Goal: Task Accomplishment & Management: Manage account settings

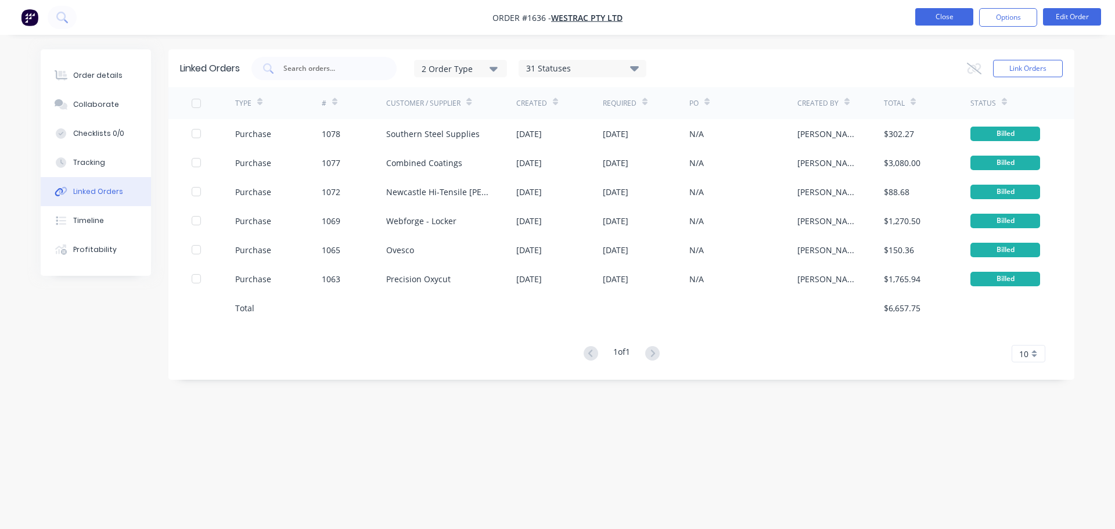
click at [928, 15] on button "Close" at bounding box center [945, 16] width 58 height 17
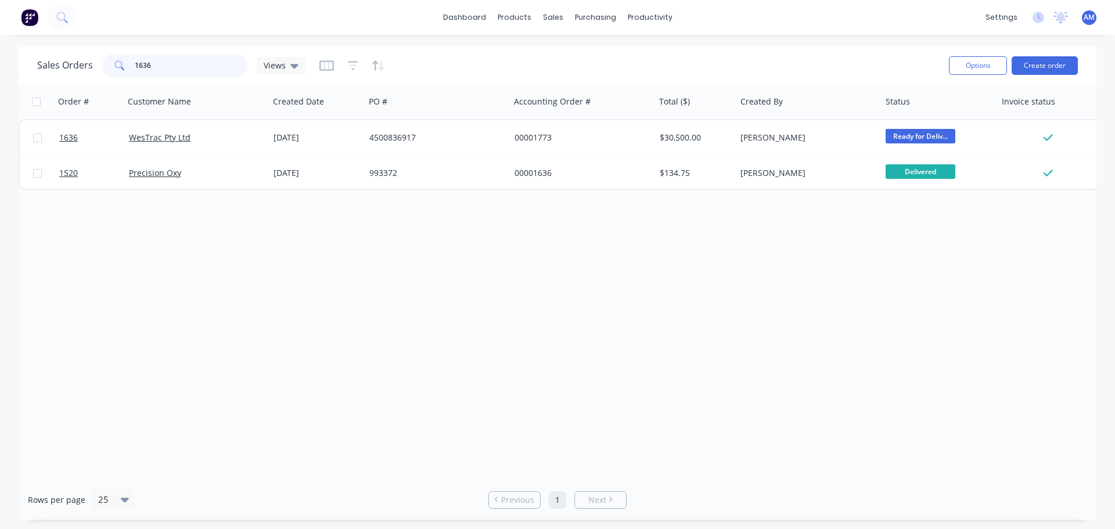
drag, startPoint x: 171, startPoint y: 61, endPoint x: 113, endPoint y: 64, distance: 57.6
click at [113, 64] on div "1636" at bounding box center [174, 65] width 145 height 23
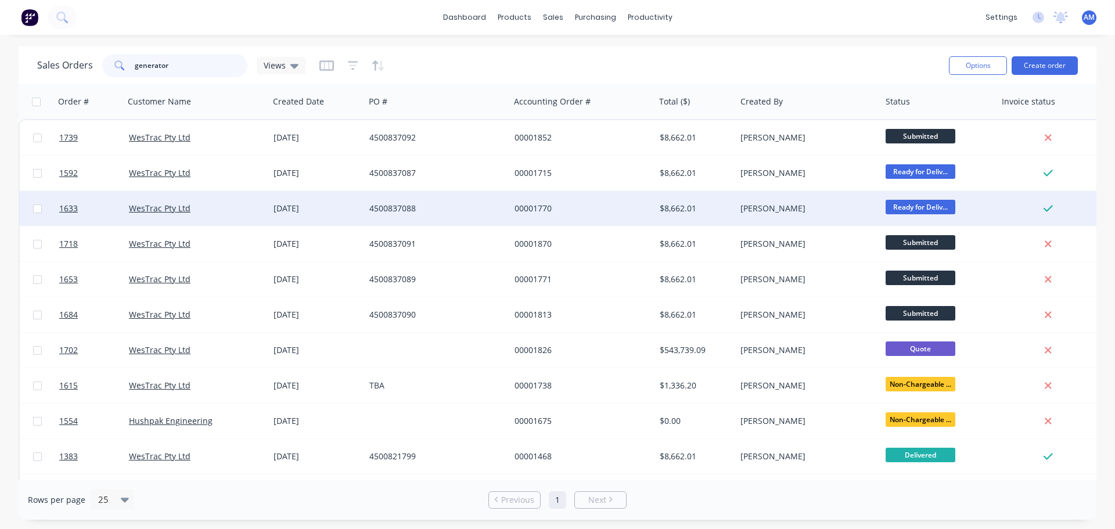
type input "generator"
click at [412, 206] on div "4500837088" at bounding box center [433, 209] width 129 height 12
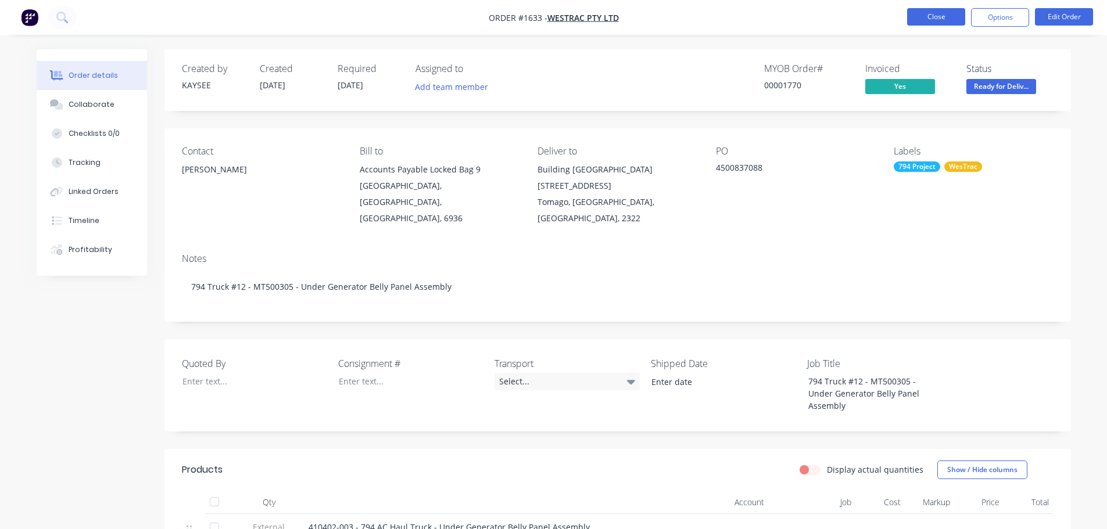
click at [934, 17] on button "Close" at bounding box center [936, 16] width 58 height 17
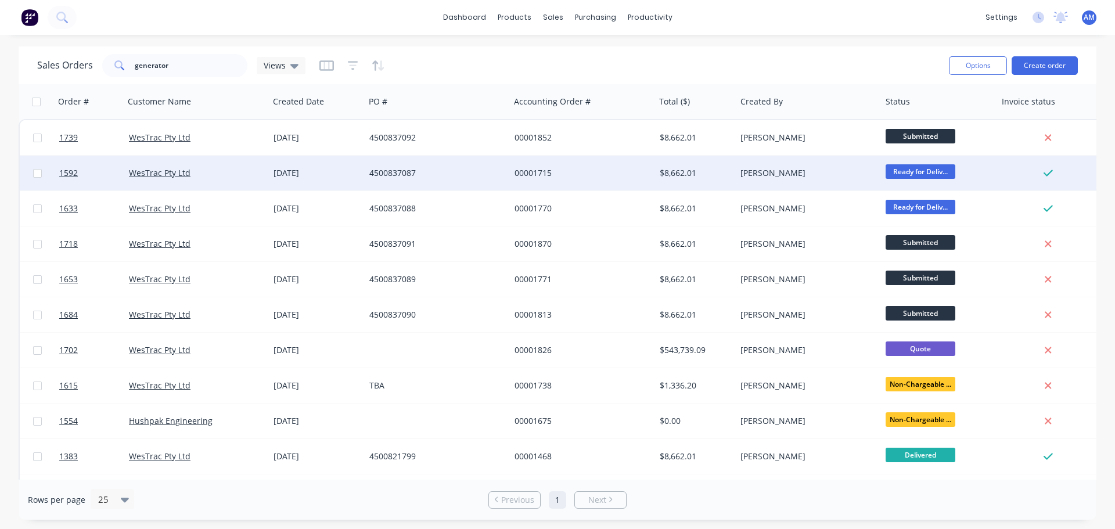
click at [408, 170] on div "4500837087" at bounding box center [433, 173] width 129 height 12
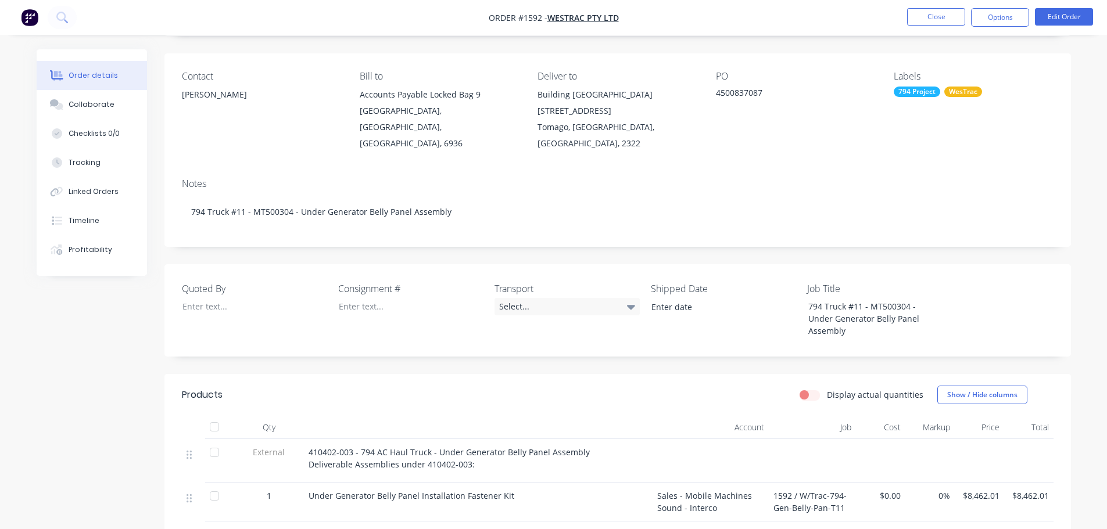
scroll to position [58, 0]
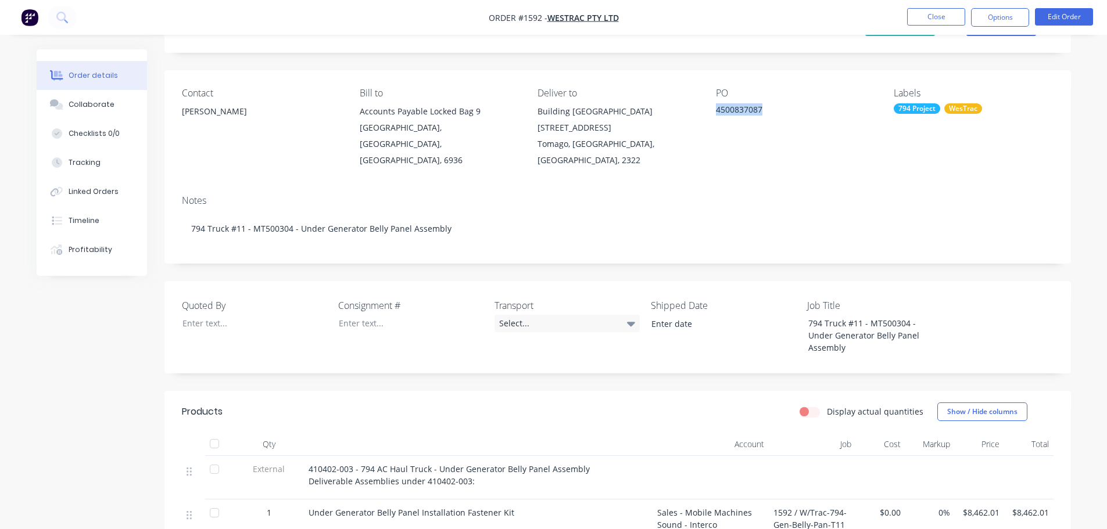
drag, startPoint x: 769, startPoint y: 108, endPoint x: 712, endPoint y: 108, distance: 56.9
click at [712, 108] on div "Contact Richard Lofberg Bill to Accounts Payable Locked Bag 9 MIDLAND, Western …" at bounding box center [617, 128] width 906 height 116
copy div "4500837087"
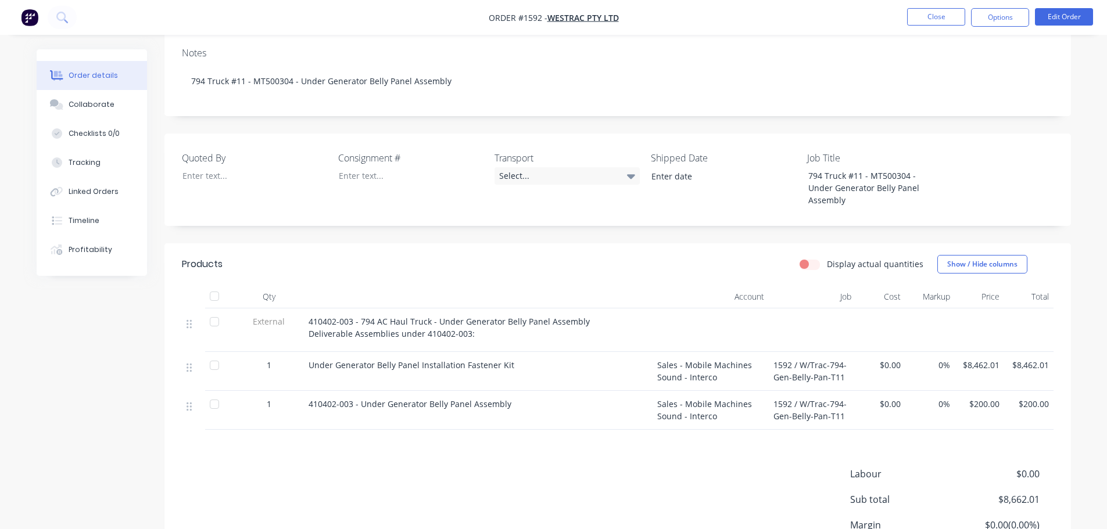
scroll to position [232, 0]
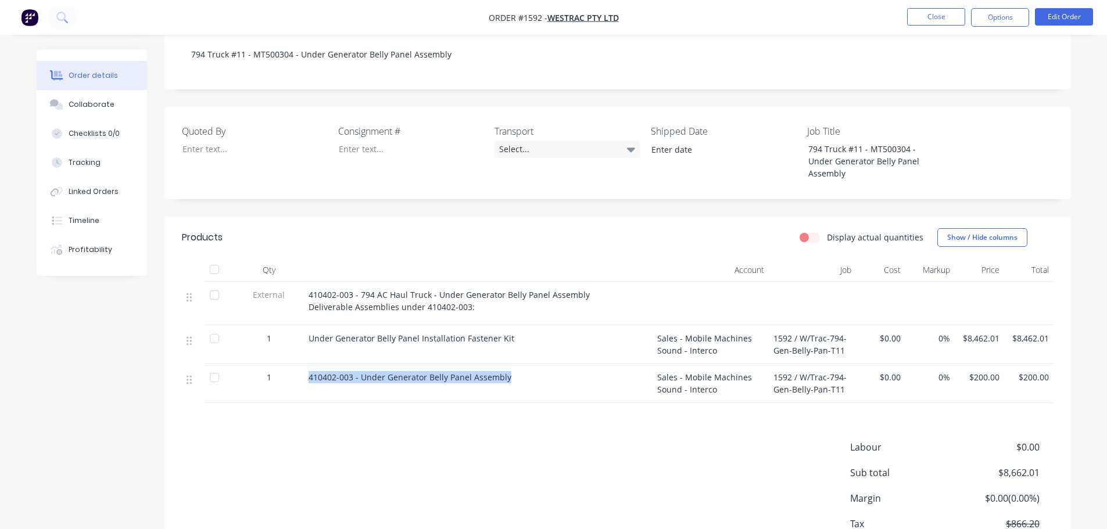
drag, startPoint x: 510, startPoint y: 360, endPoint x: 306, endPoint y: 359, distance: 204.5
click at [306, 364] on div "410402-003 - Under Generator Belly Panel Assembly" at bounding box center [478, 383] width 349 height 39
copy span "410402-003 - Under Generator Belly Panel Assembly"
click at [353, 372] on span "410402-003 - Under Generator Belly Panel Assembly" at bounding box center [409, 377] width 203 height 11
drag, startPoint x: 352, startPoint y: 361, endPoint x: 307, endPoint y: 353, distance: 45.5
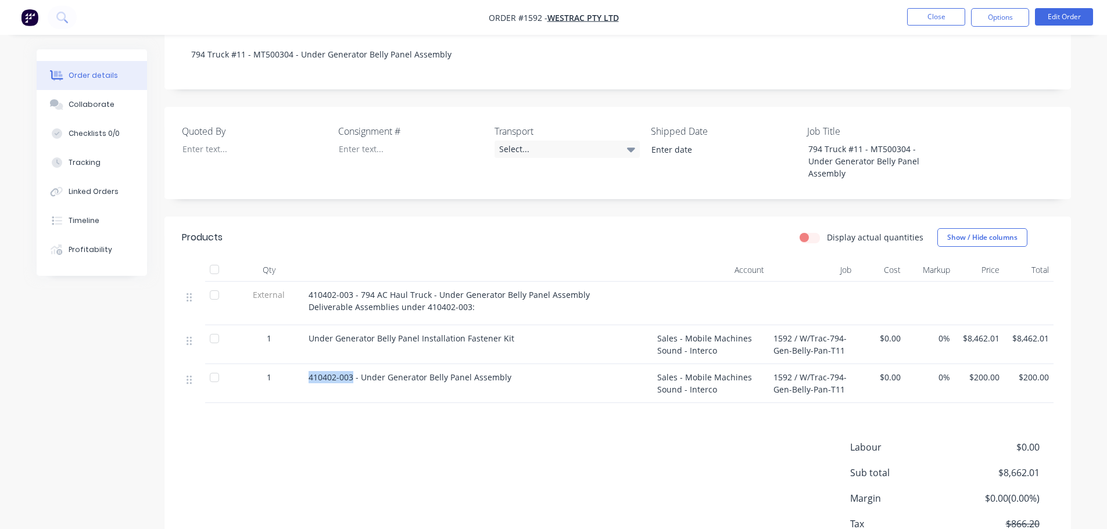
click at [307, 364] on div "410402-003 - Under Generator Belly Panel Assembly" at bounding box center [478, 383] width 349 height 39
copy span "410402-003"
click at [938, 15] on button "Close" at bounding box center [936, 16] width 58 height 17
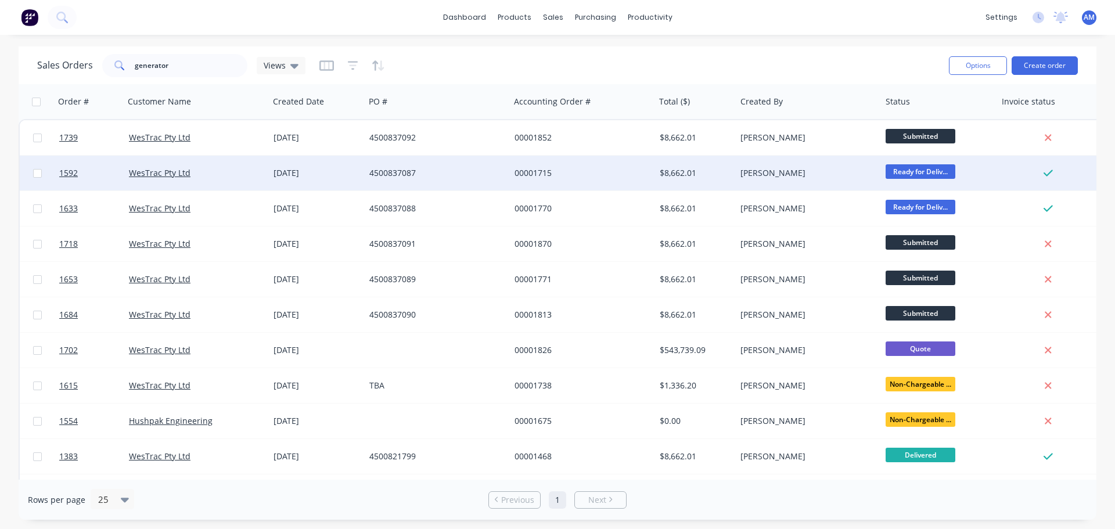
click at [396, 168] on div "4500837087" at bounding box center [433, 173] width 129 height 12
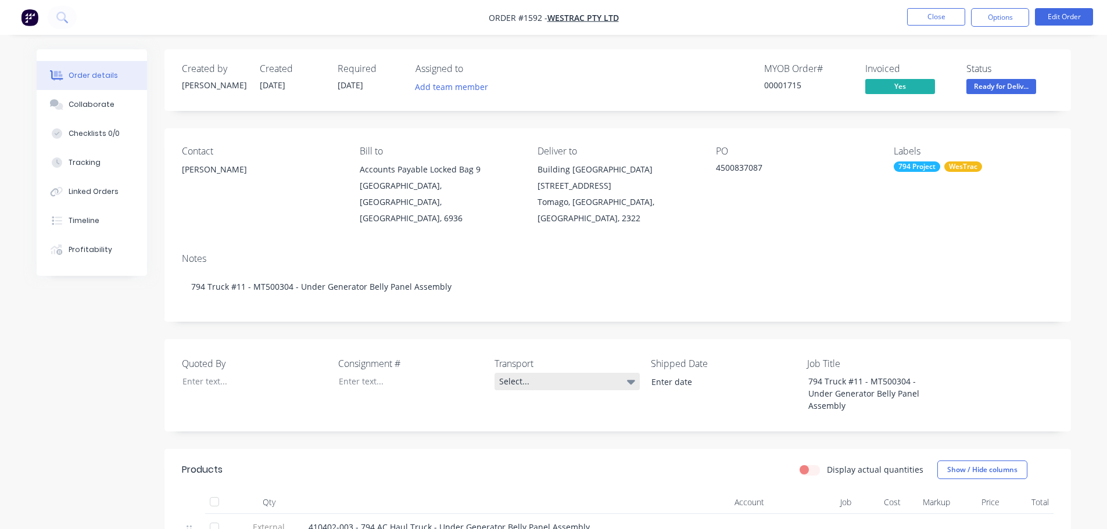
click at [526, 373] on div "Select..." at bounding box center [566, 381] width 145 height 17
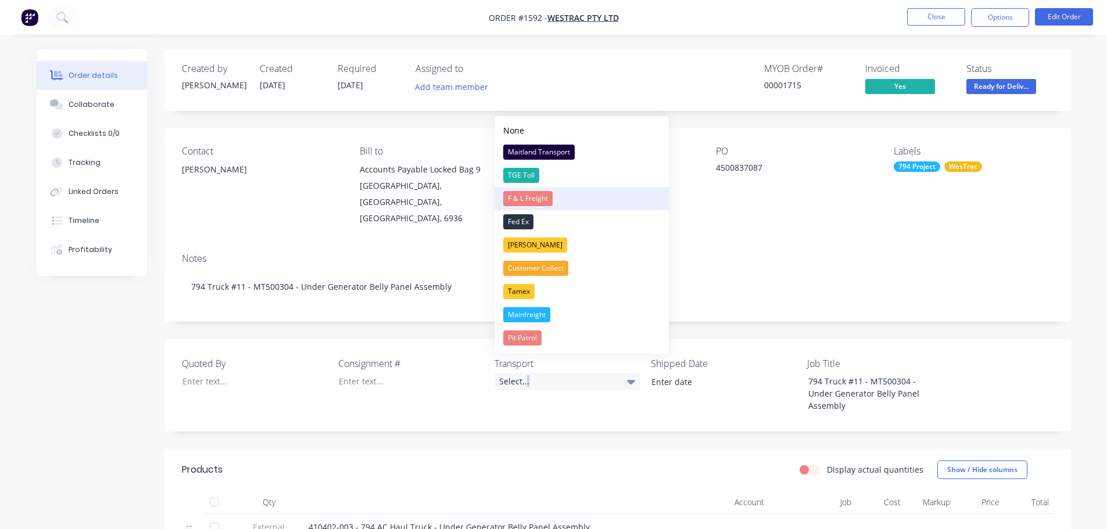
click at [539, 192] on div "F & L Freight" at bounding box center [527, 198] width 49 height 15
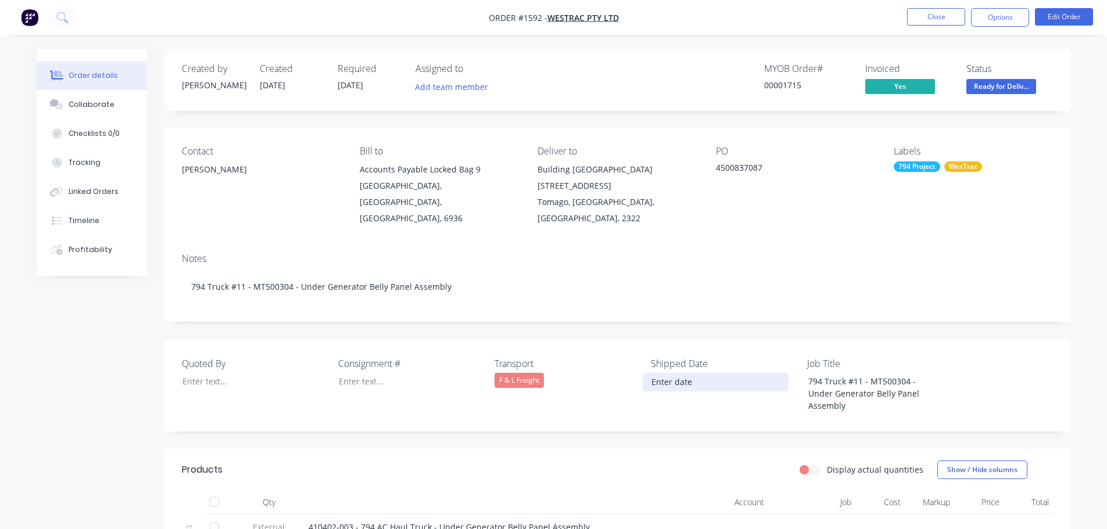
click at [670, 374] on input at bounding box center [715, 382] width 145 height 17
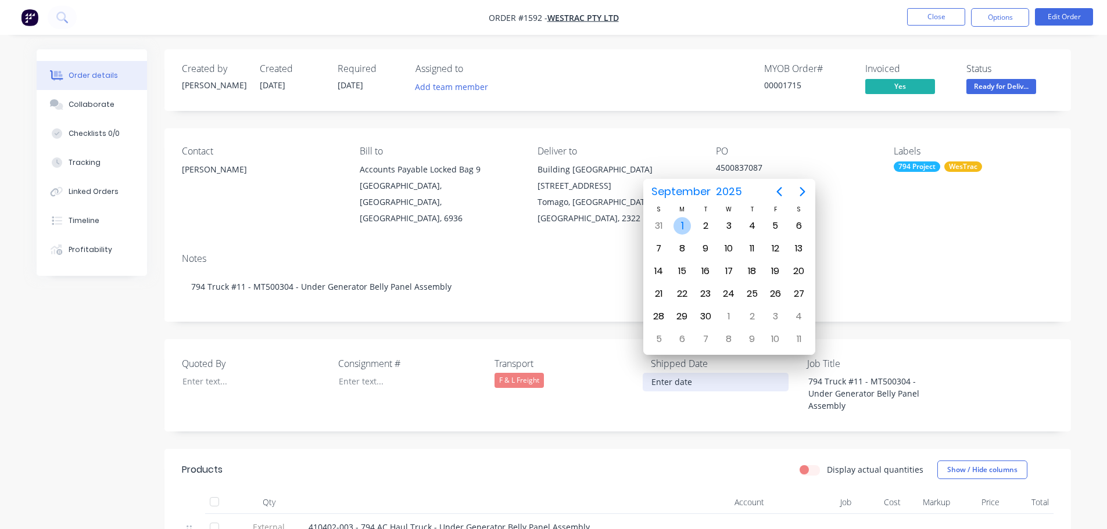
click at [684, 224] on div "1" at bounding box center [681, 225] width 17 height 17
type input "01/09/2025"
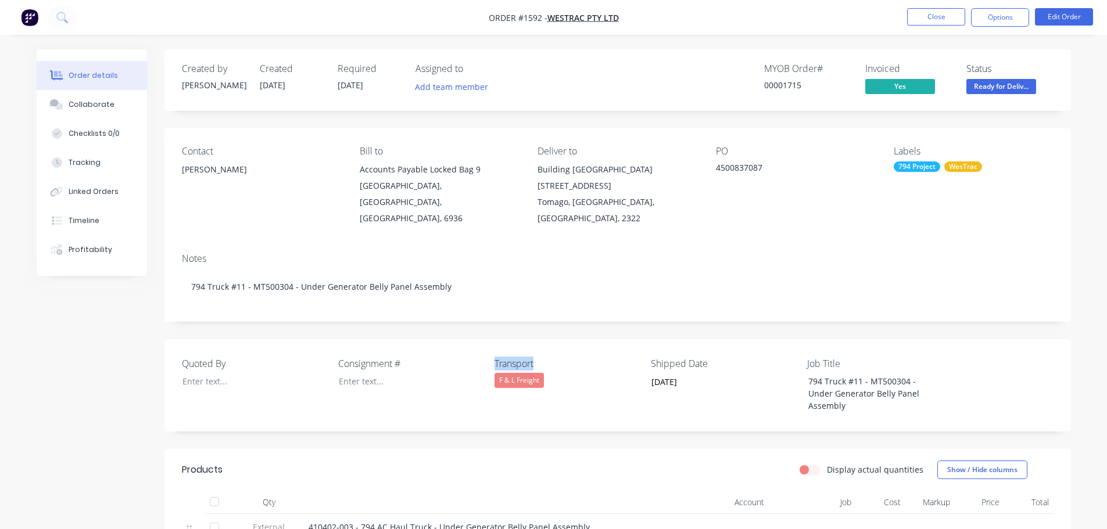
drag, startPoint x: 539, startPoint y: 346, endPoint x: 491, endPoint y: 342, distance: 48.3
click at [491, 342] on div "Quoted By Consignment # Transport F & L Freight Shipped Date 01/09/2025 Job Tit…" at bounding box center [617, 385] width 906 height 92
copy label "Transport"
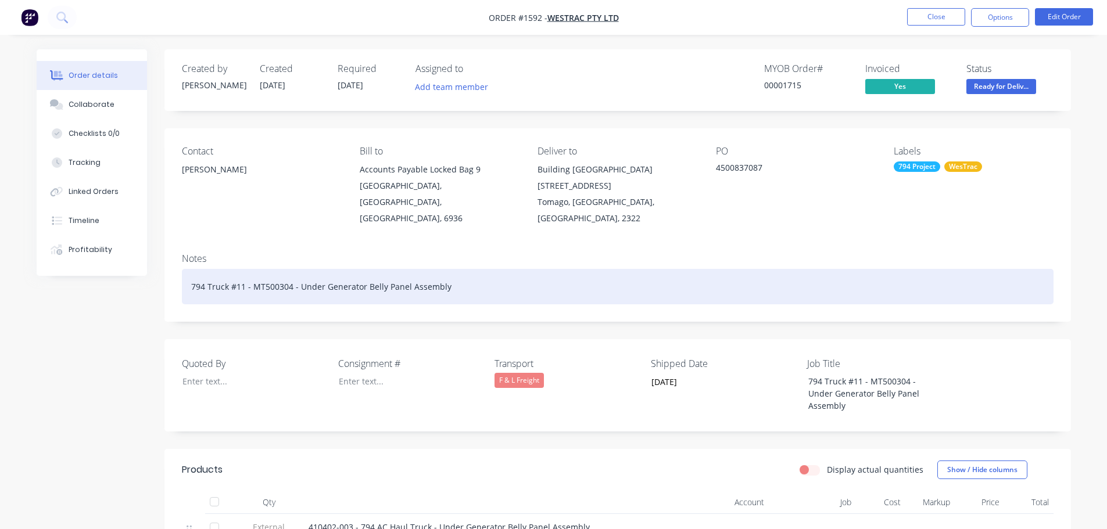
click at [466, 269] on div "794 Truck #11 - MT500304 - Under Generator Belly Panel Assembly" at bounding box center [617, 286] width 871 height 35
paste div
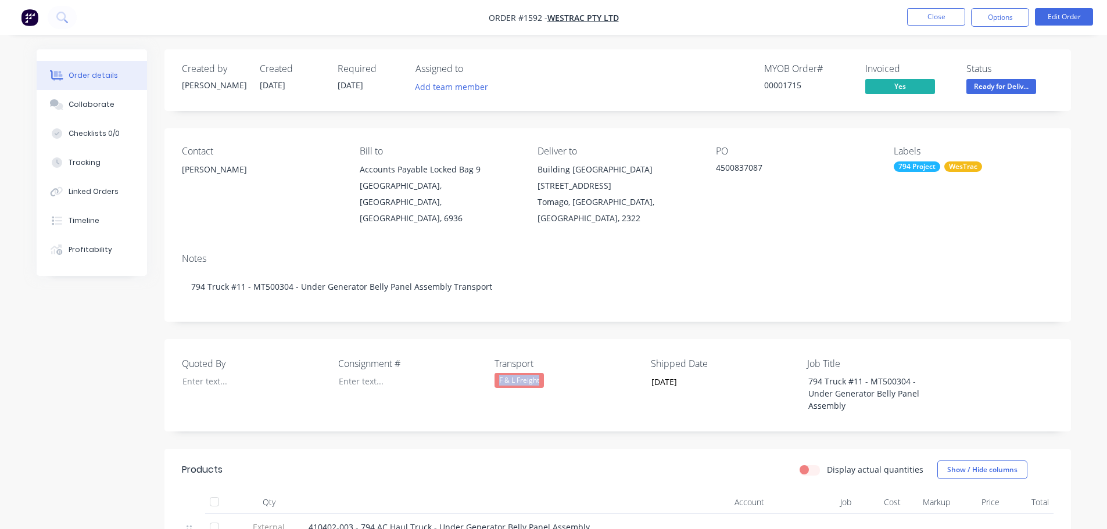
drag, startPoint x: 547, startPoint y: 360, endPoint x: 491, endPoint y: 359, distance: 55.8
click at [491, 359] on div "Quoted By Consignment # Transport F & L Freight Shipped Date 01/09/2025 Job Tit…" at bounding box center [617, 385] width 906 height 92
copy div "F & L Freight"
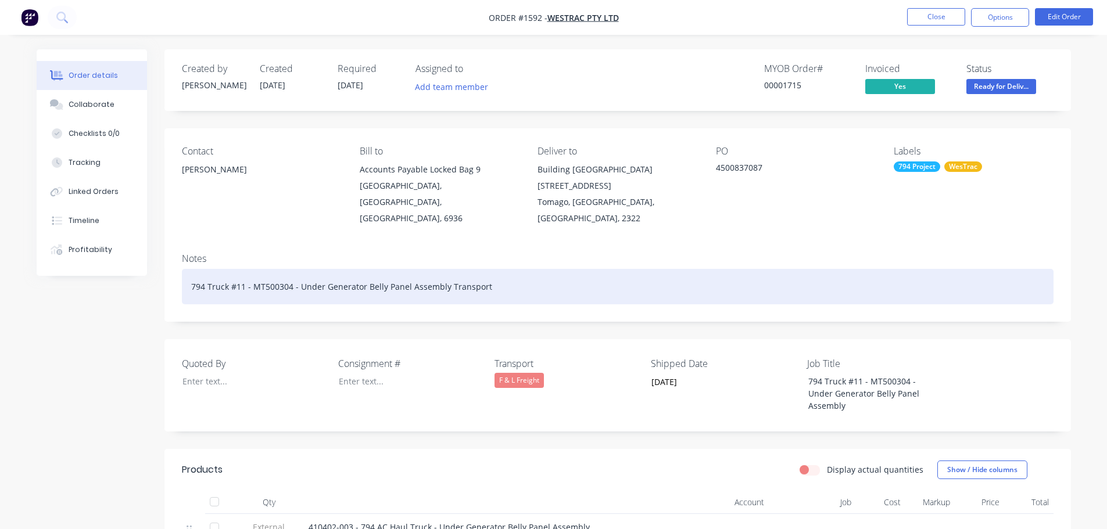
click at [497, 269] on div "794 Truck #11 - MT500304 - Under Generator Belly Panel Assembly Transport" at bounding box center [617, 286] width 871 height 35
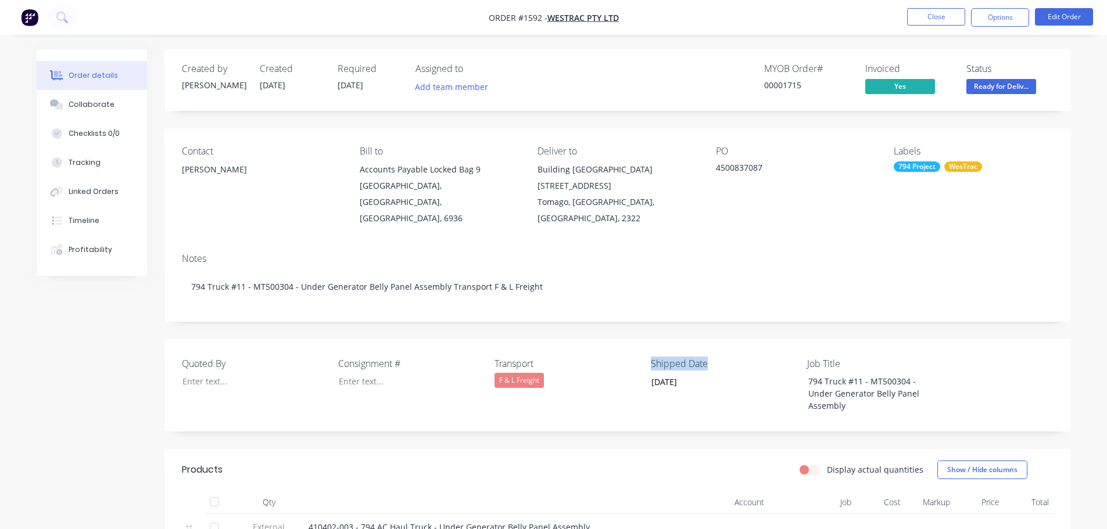
drag, startPoint x: 716, startPoint y: 341, endPoint x: 650, endPoint y: 344, distance: 65.7
click at [651, 357] on label "Shipped Date" at bounding box center [723, 364] width 145 height 14
copy label "Shipped Date"
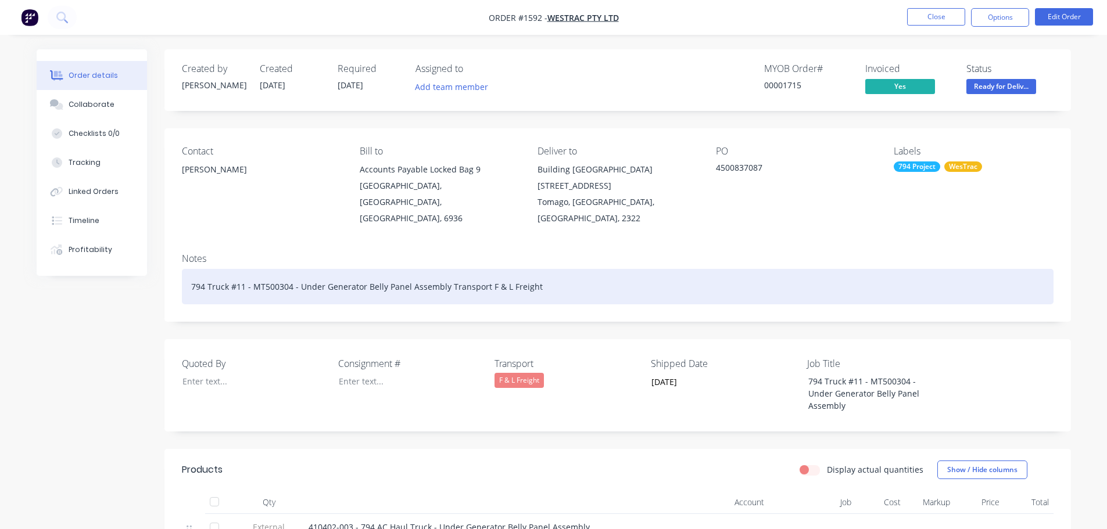
click at [594, 281] on div "794 Truck #11 - MT500304 - Under Generator Belly Panel Assembly Transport F & L…" at bounding box center [617, 286] width 871 height 35
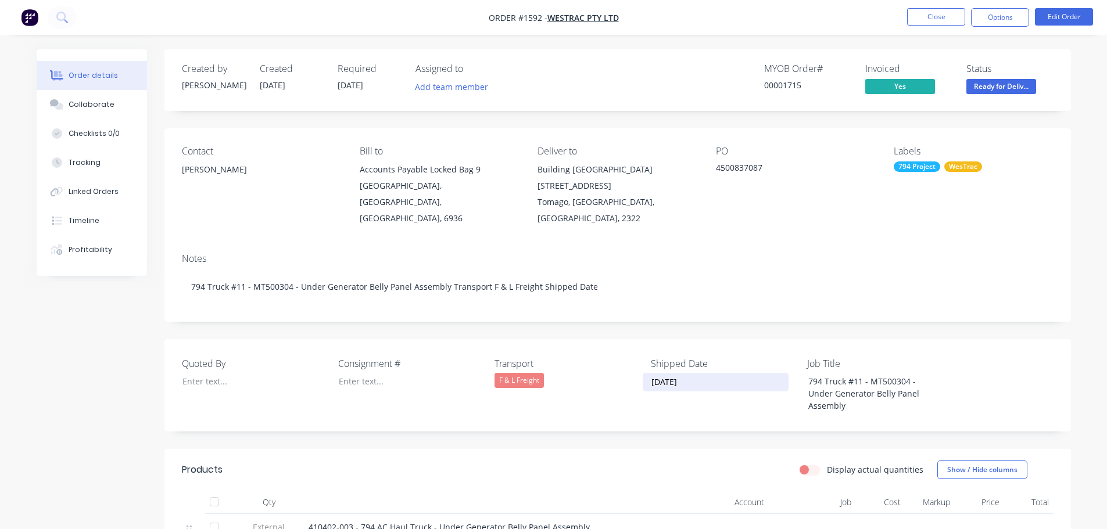
drag, startPoint x: 702, startPoint y: 364, endPoint x: 647, endPoint y: 365, distance: 55.2
click at [648, 374] on input "01/09/2025" at bounding box center [715, 382] width 145 height 17
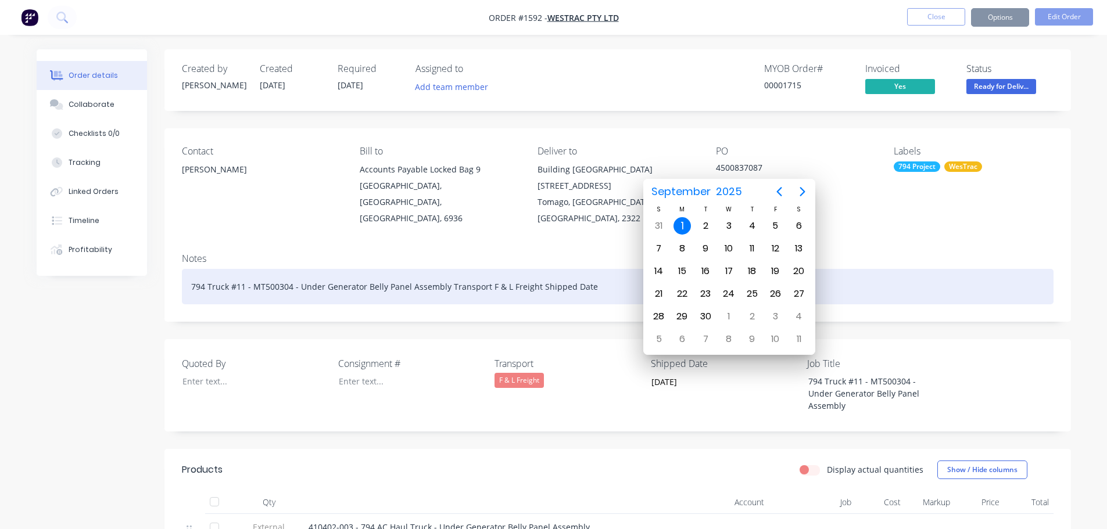
click at [606, 272] on div "794 Truck #11 - MT500304 - Under Generator Belly Panel Assembly Transport F & L…" at bounding box center [617, 286] width 871 height 35
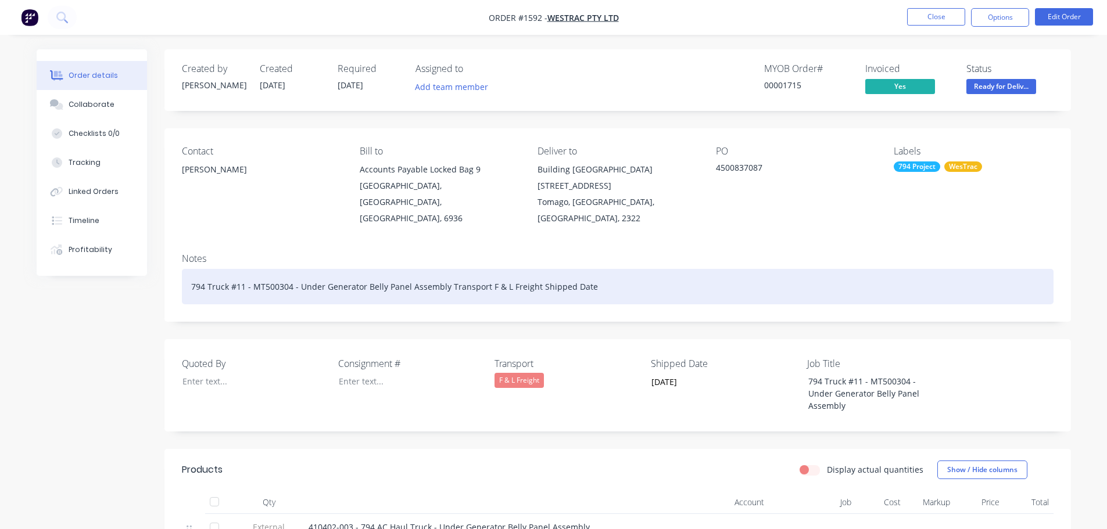
click at [605, 270] on div "794 Truck #11 - MT500304 - Under Generator Belly Panel Assembly Transport F & L…" at bounding box center [617, 286] width 871 height 35
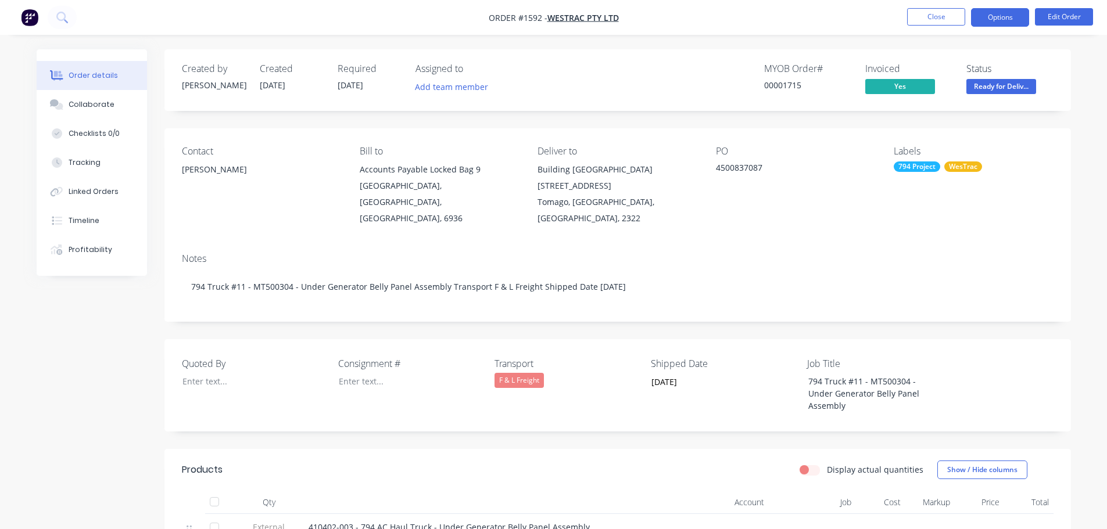
click at [1006, 19] on button "Options" at bounding box center [1000, 17] width 58 height 19
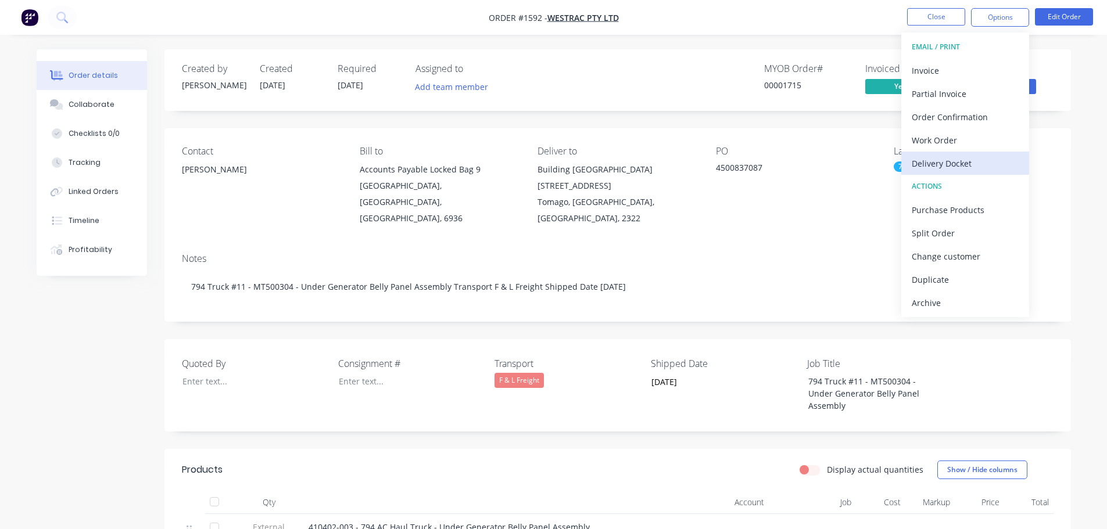
click at [963, 162] on div "Delivery Docket" at bounding box center [965, 163] width 107 height 17
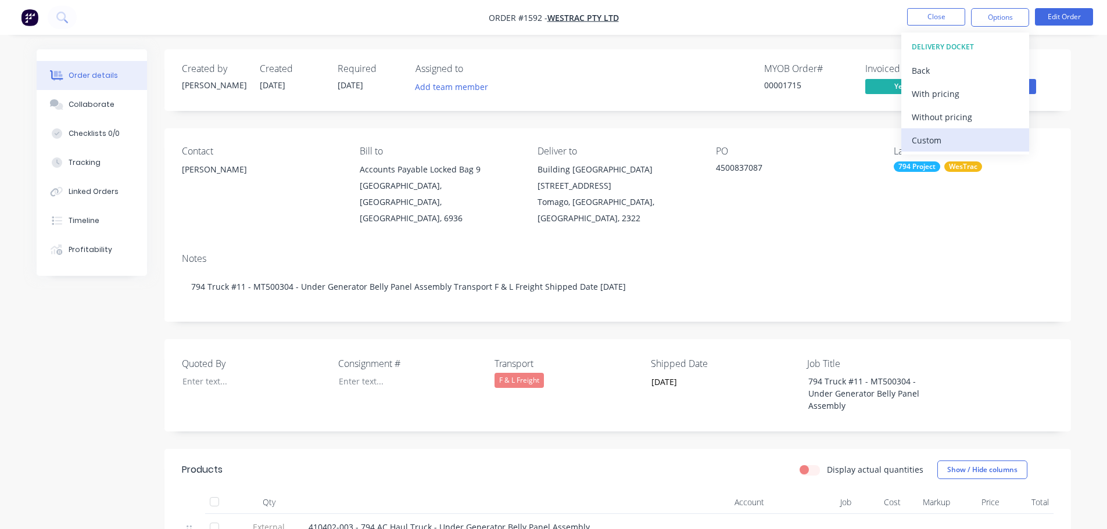
click at [957, 137] on div "Custom" at bounding box center [965, 140] width 107 height 17
click at [955, 113] on div "Without pricing" at bounding box center [965, 117] width 107 height 17
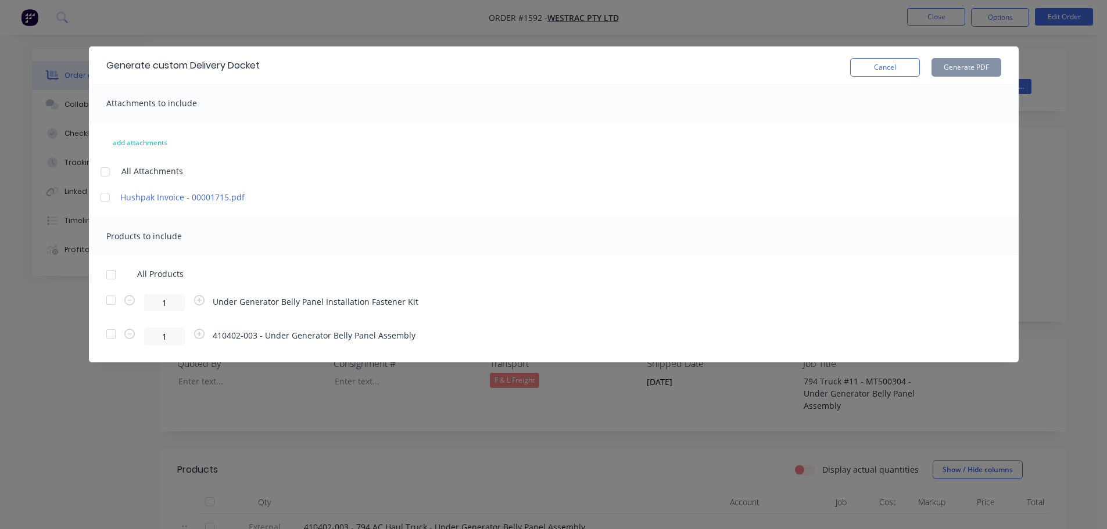
click at [110, 272] on div at bounding box center [110, 274] width 23 height 23
click at [959, 69] on button "Generate PDF" at bounding box center [966, 67] width 70 height 19
click at [879, 71] on button "Cancel" at bounding box center [885, 67] width 70 height 19
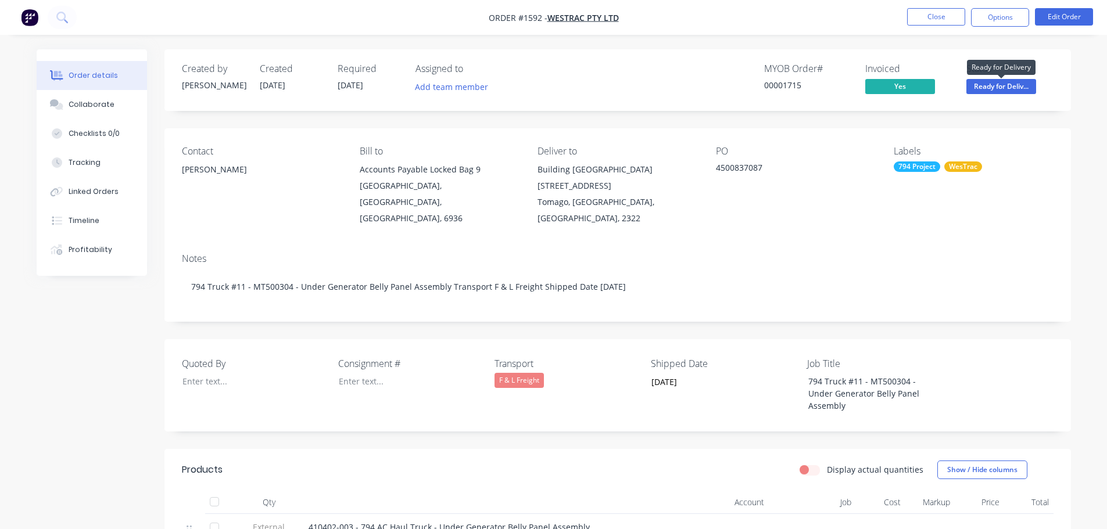
click at [1001, 88] on span "Ready for Deliv..." at bounding box center [1001, 86] width 70 height 15
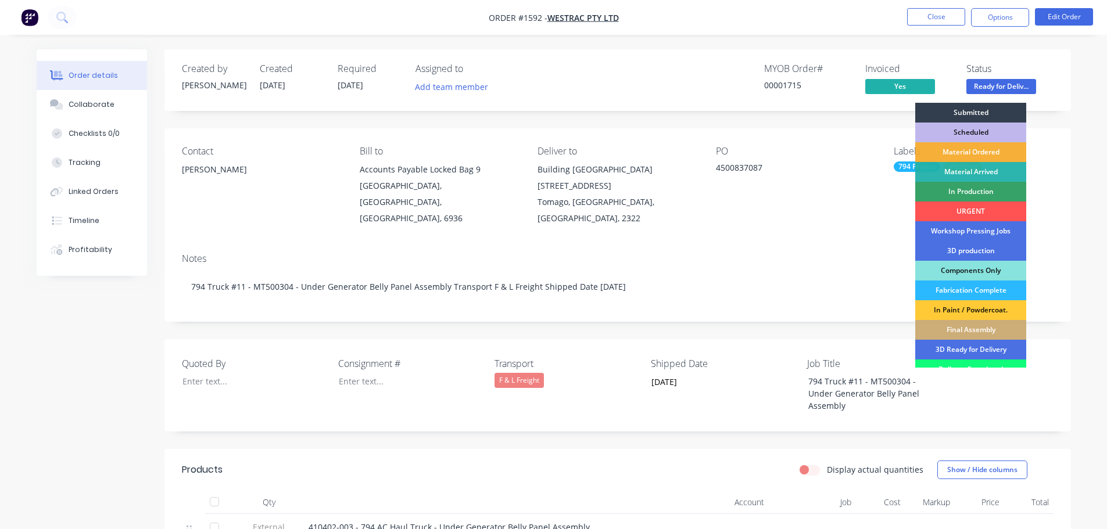
scroll to position [58, 0]
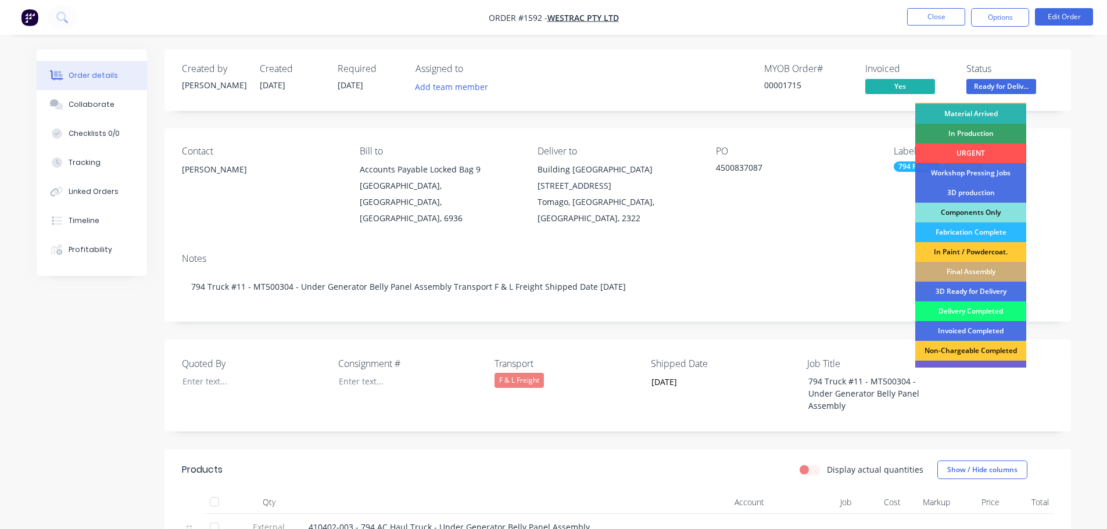
click at [977, 307] on div "Delivery Completed" at bounding box center [970, 312] width 111 height 20
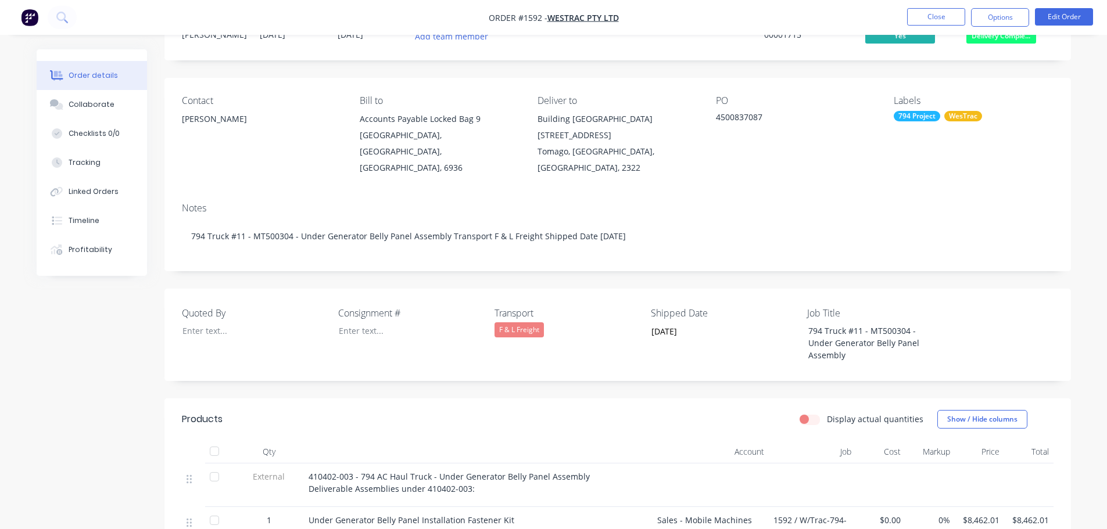
scroll to position [116, 0]
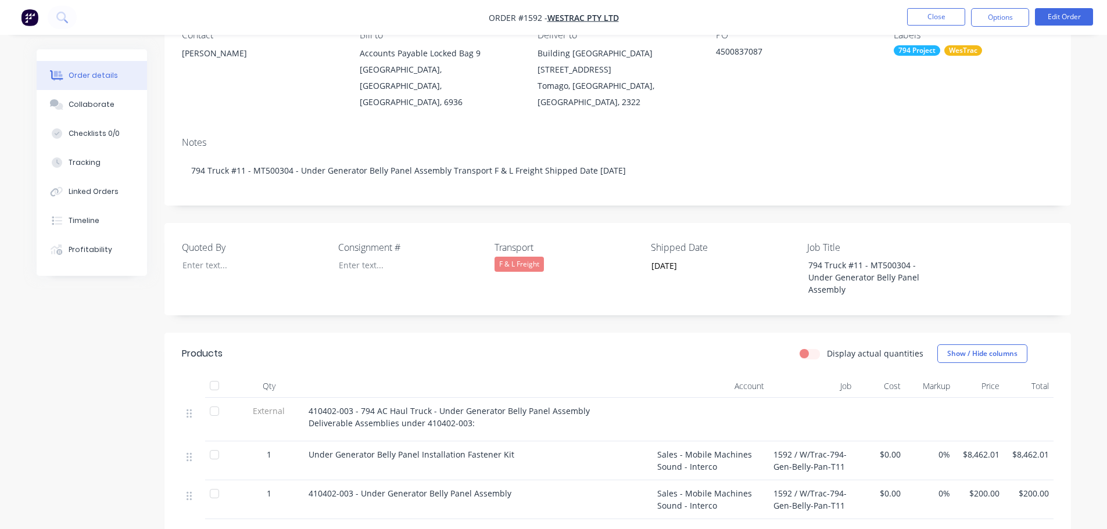
click at [211, 374] on div at bounding box center [214, 385] width 23 height 23
click at [940, 18] on button "Close" at bounding box center [936, 16] width 58 height 17
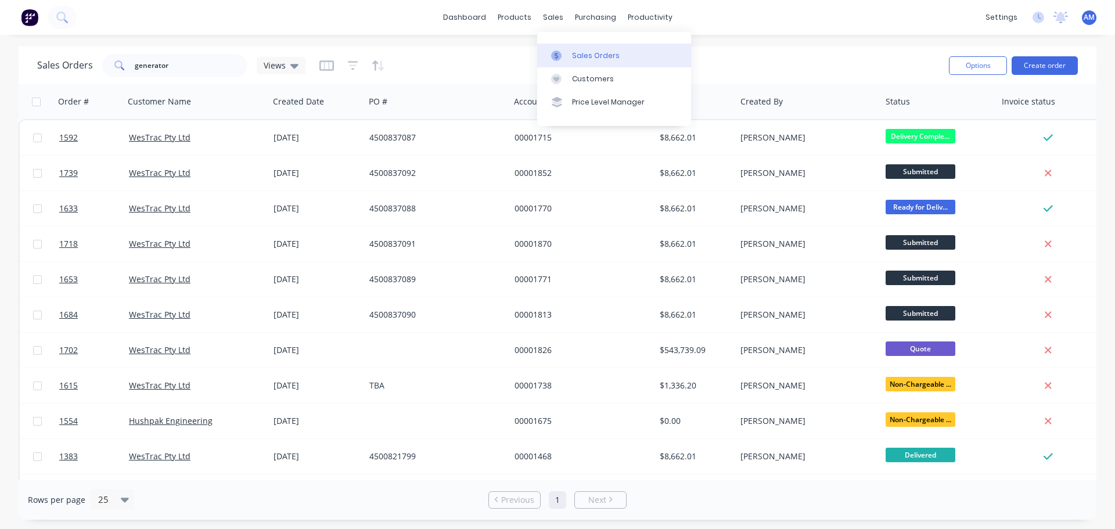
click at [586, 56] on div "Sales Orders" at bounding box center [596, 56] width 48 height 10
drag, startPoint x: 202, startPoint y: 69, endPoint x: 115, endPoint y: 66, distance: 86.6
click at [115, 66] on div "generator" at bounding box center [174, 65] width 145 height 23
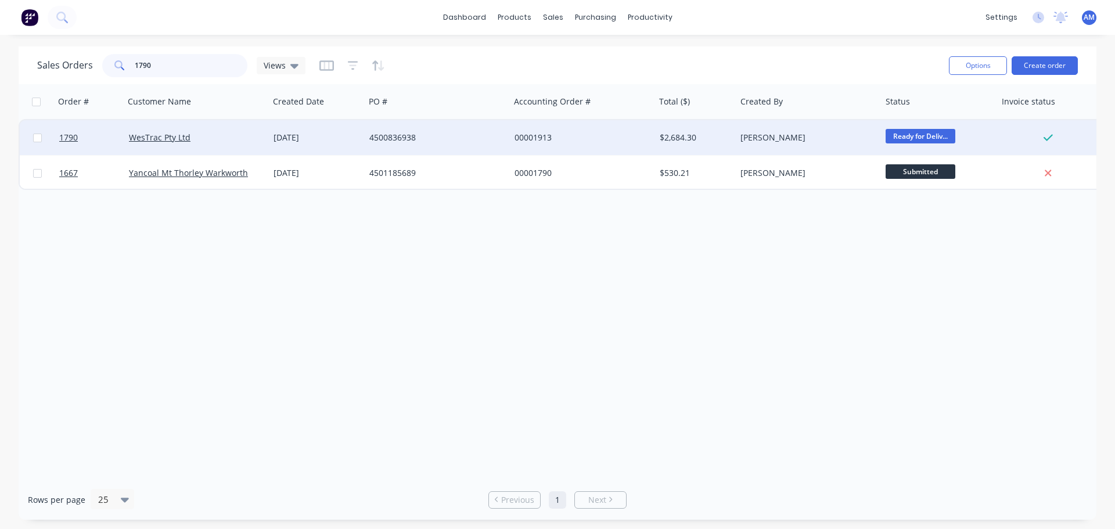
type input "1790"
click at [406, 141] on div "4500836938" at bounding box center [433, 138] width 129 height 12
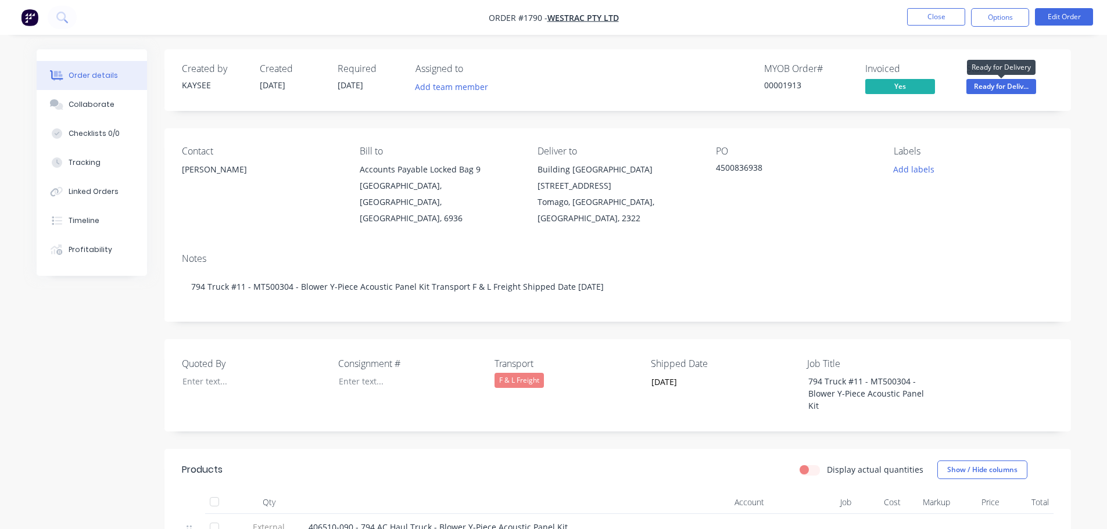
click at [1020, 87] on span "Ready for Deliv..." at bounding box center [1001, 86] width 70 height 15
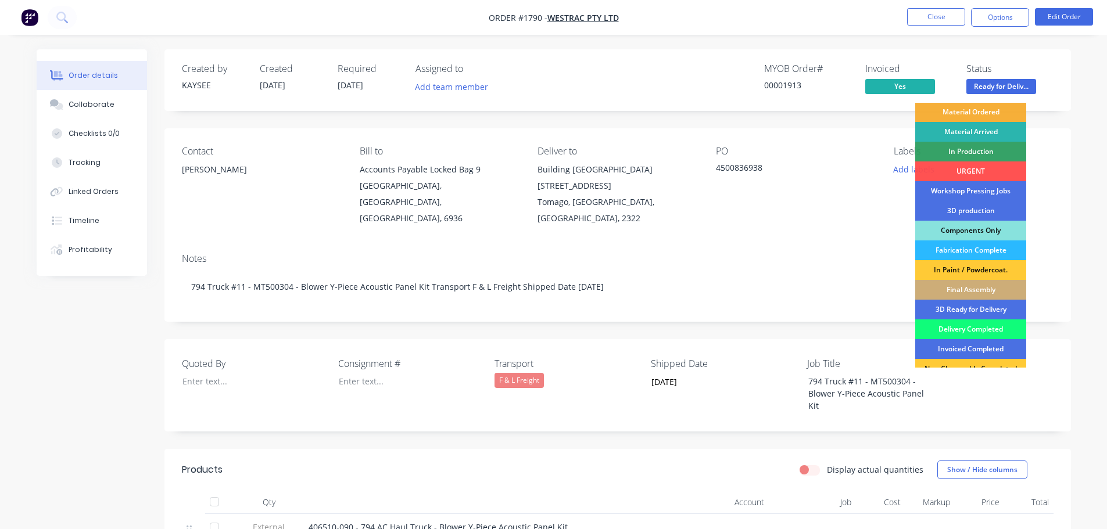
scroll to position [58, 0]
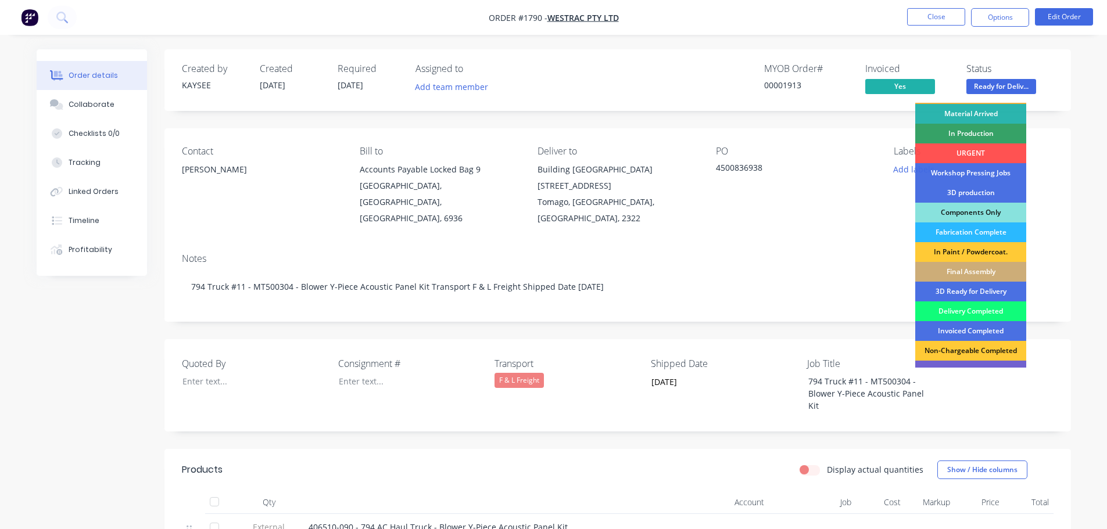
click at [977, 314] on div "Delivery Completed" at bounding box center [970, 312] width 111 height 20
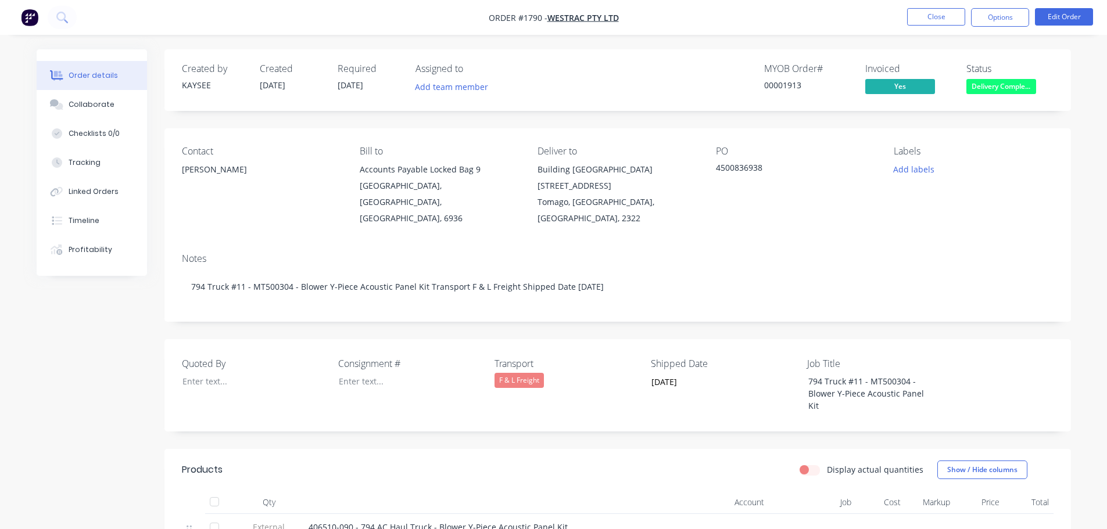
click at [215, 490] on div at bounding box center [214, 501] width 23 height 23
click at [89, 98] on button "Collaborate" at bounding box center [92, 104] width 110 height 29
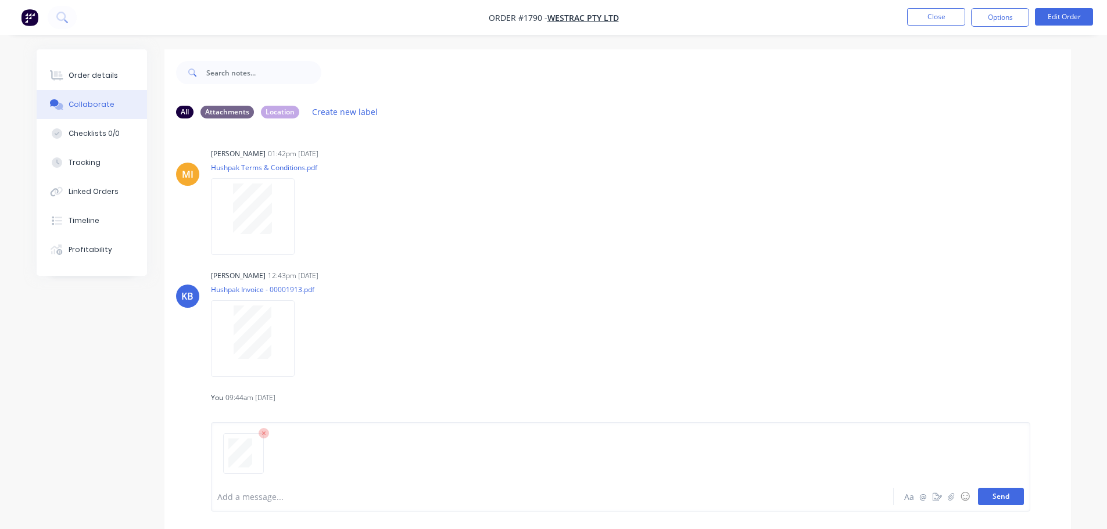
click at [1003, 500] on button "Send" at bounding box center [1001, 496] width 46 height 17
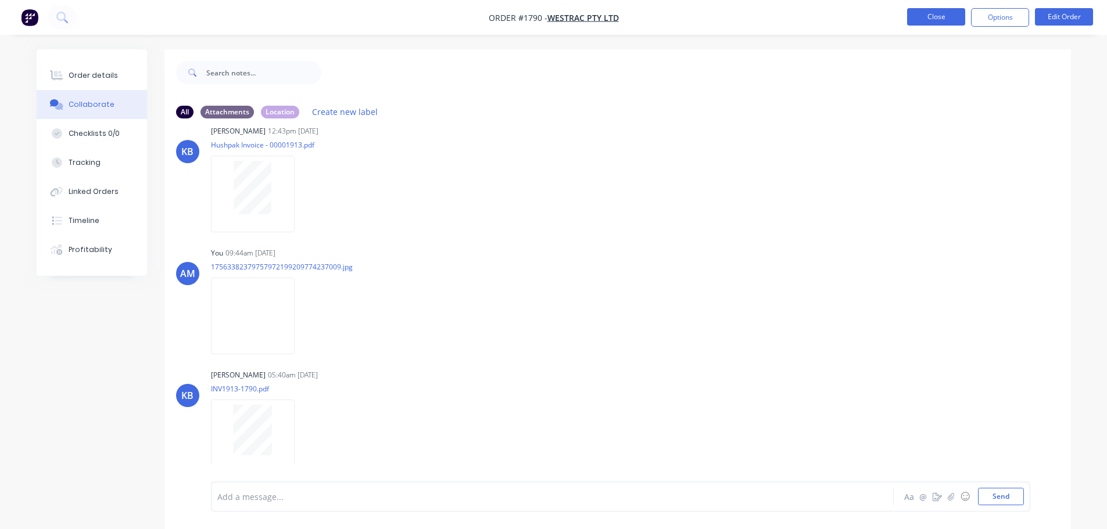
click at [934, 17] on button "Close" at bounding box center [936, 16] width 58 height 17
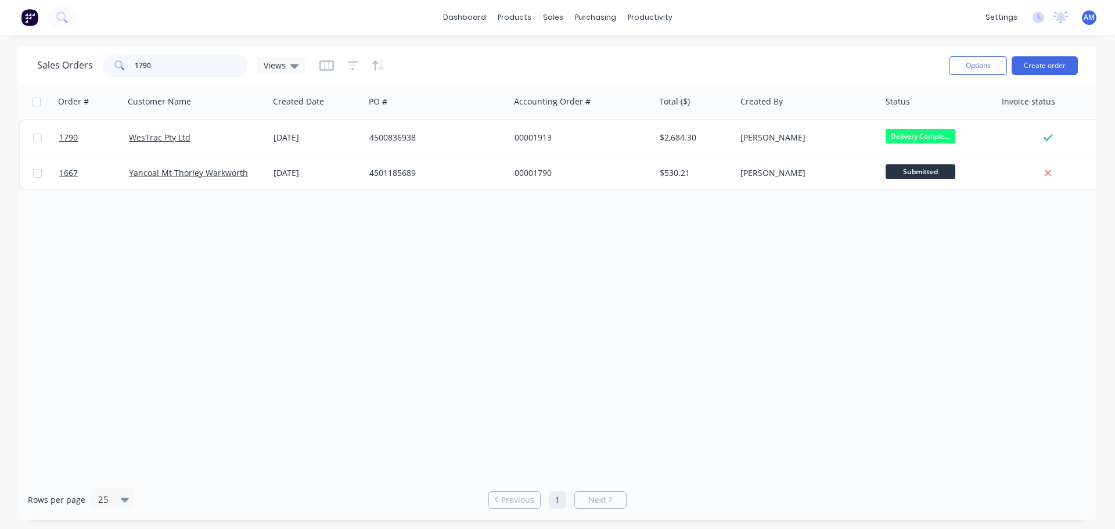
drag, startPoint x: 156, startPoint y: 67, endPoint x: 95, endPoint y: 59, distance: 61.6
click at [102, 59] on div "1790" at bounding box center [174, 65] width 145 height 23
type input "1651"
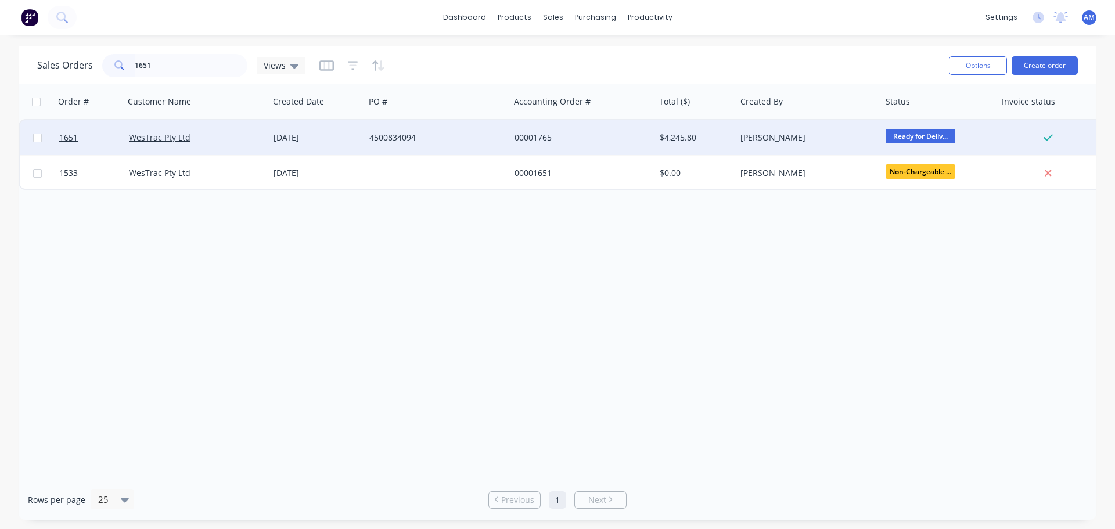
click at [423, 133] on div "4500834094" at bounding box center [433, 138] width 129 height 12
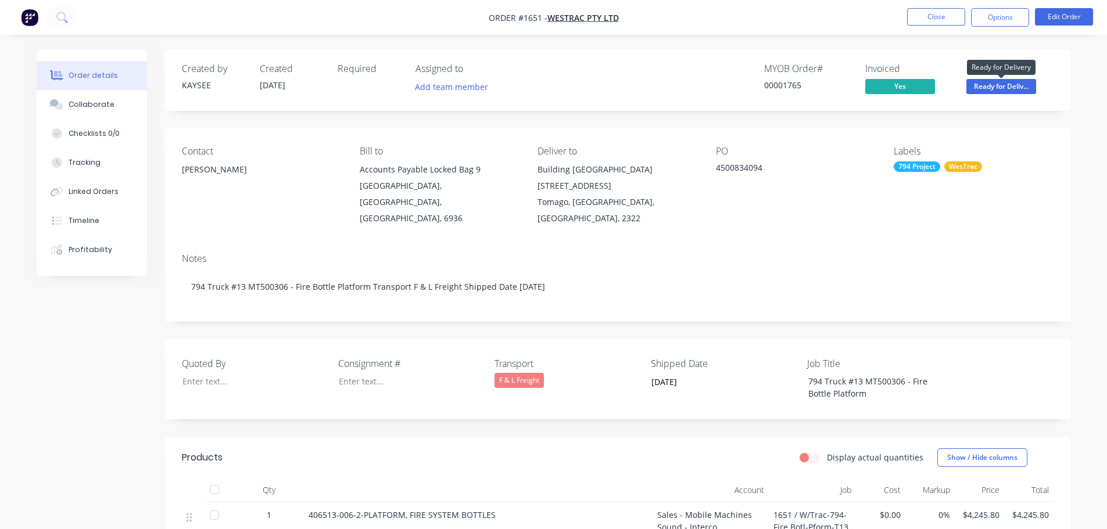
click at [991, 89] on span "Ready for Deliv..." at bounding box center [1001, 86] width 70 height 15
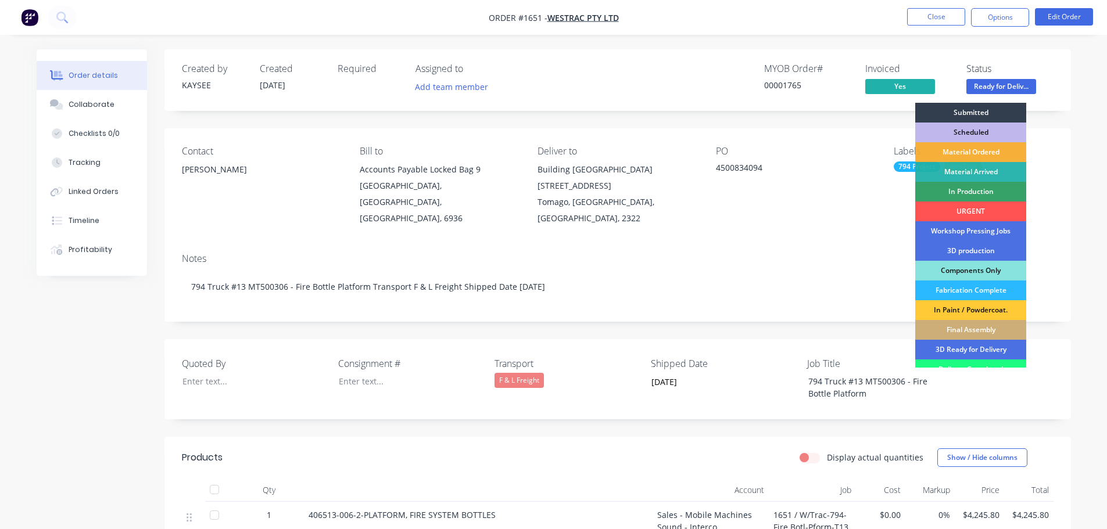
click at [216, 478] on div at bounding box center [214, 489] width 23 height 23
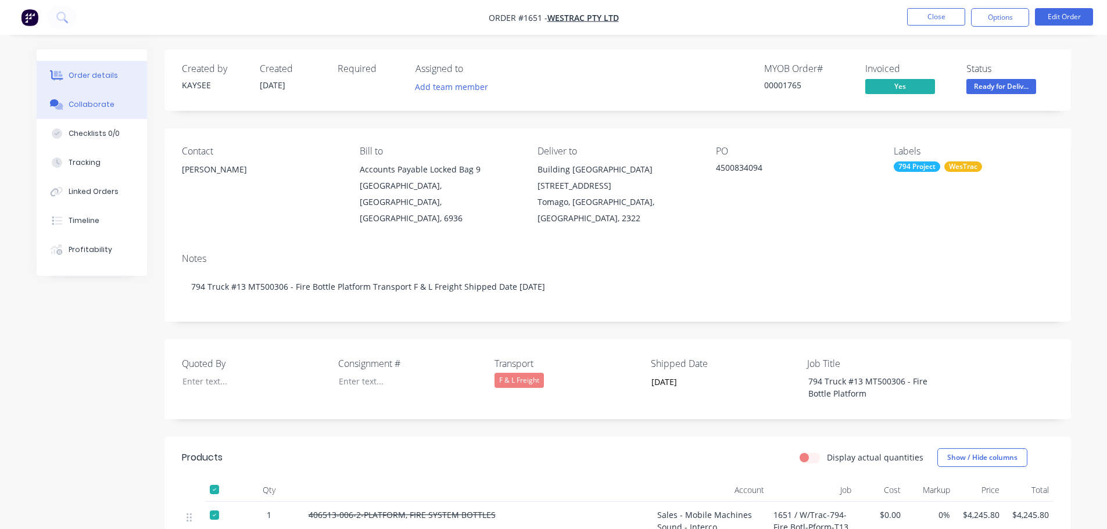
click at [92, 102] on div "Collaborate" at bounding box center [92, 104] width 46 height 10
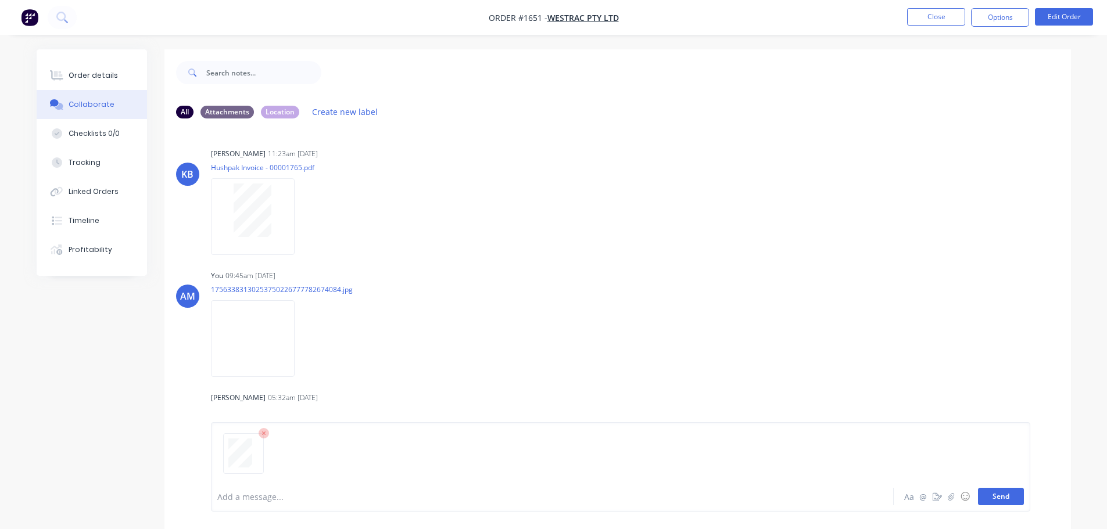
click at [997, 498] on button "Send" at bounding box center [1001, 496] width 46 height 17
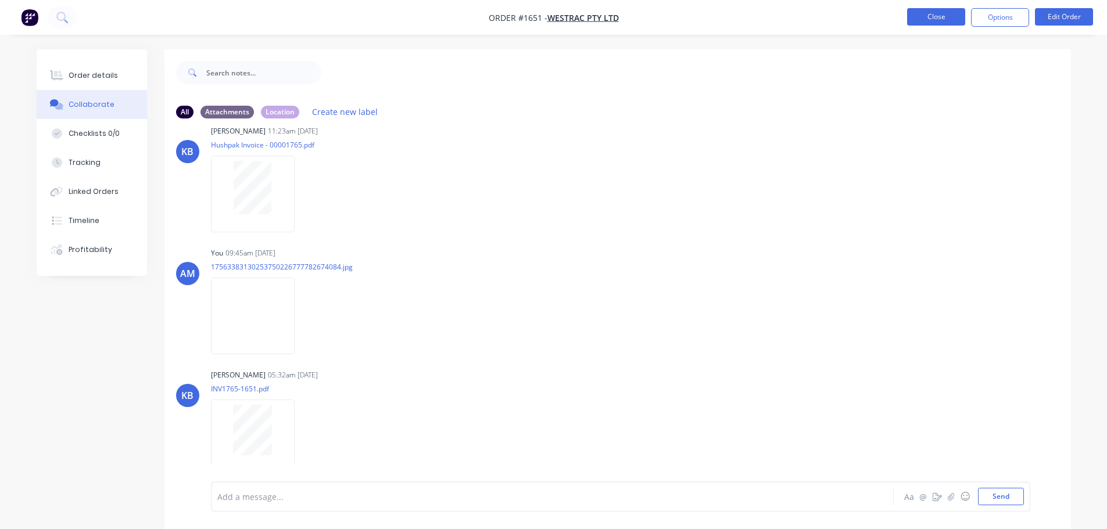
click at [935, 16] on button "Close" at bounding box center [936, 16] width 58 height 17
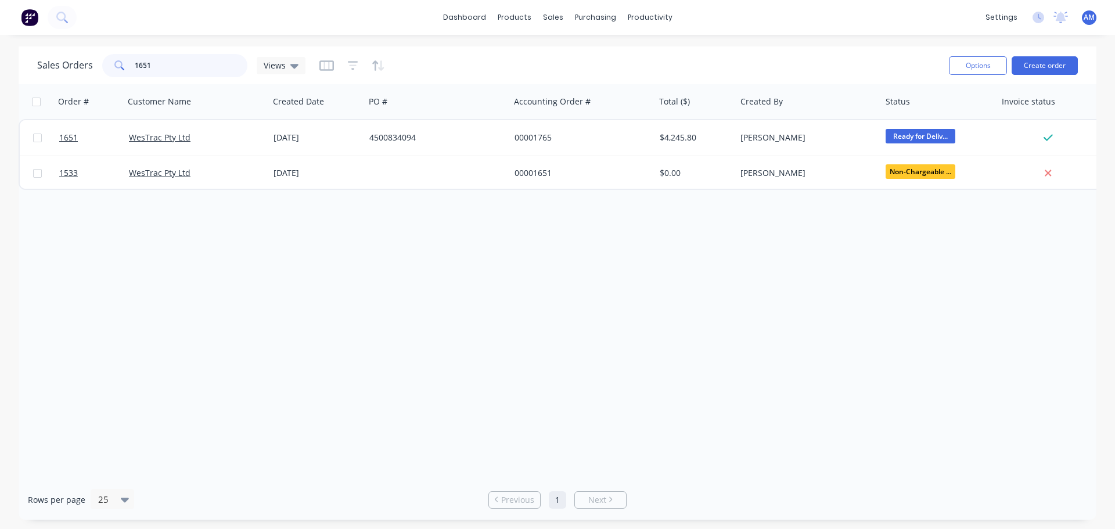
drag, startPoint x: 169, startPoint y: 64, endPoint x: 128, endPoint y: 67, distance: 41.4
click at [128, 67] on div "1651" at bounding box center [174, 65] width 145 height 23
type input "1603"
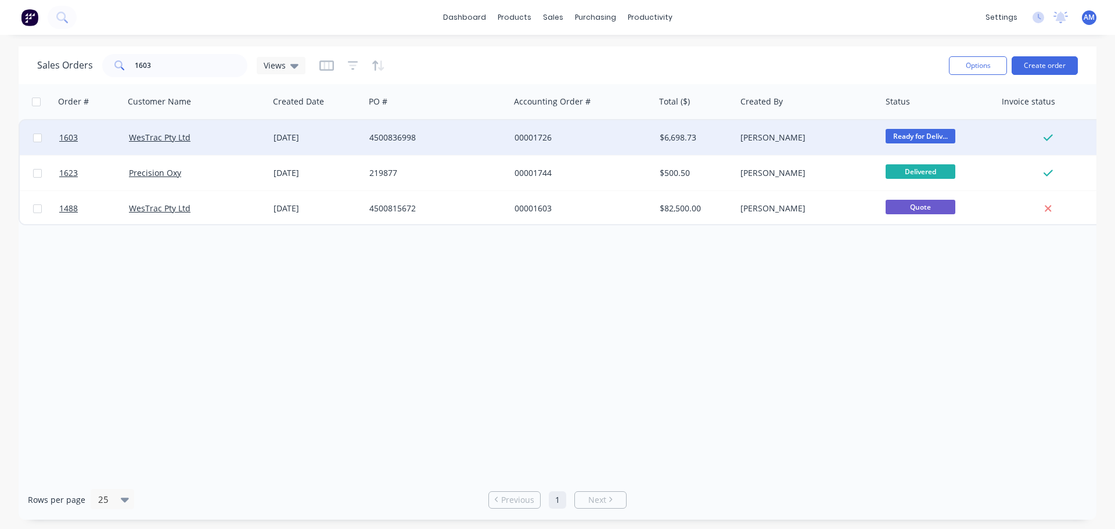
click at [402, 138] on div "4500836998" at bounding box center [433, 138] width 129 height 12
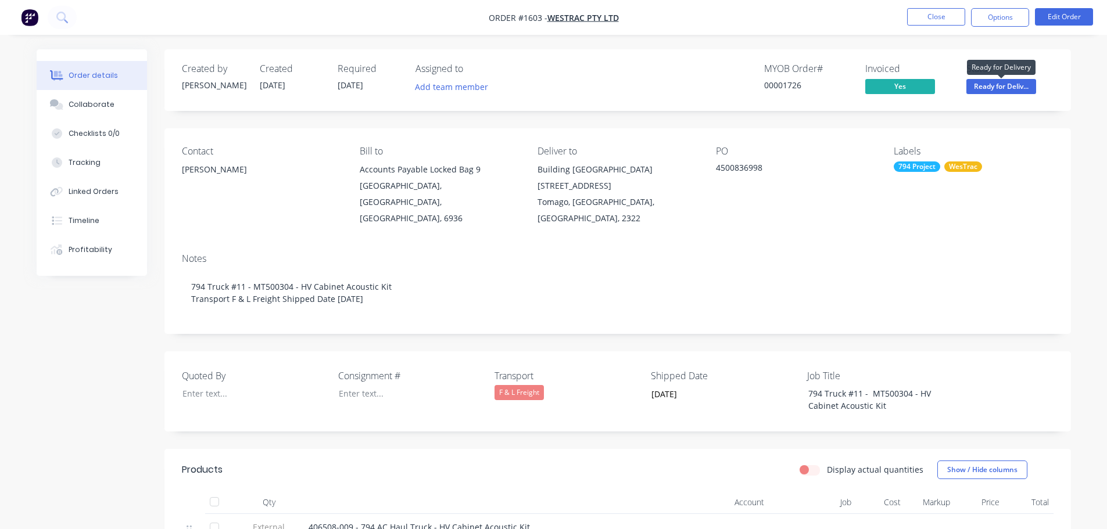
click at [998, 89] on span "Ready for Deliv..." at bounding box center [1001, 86] width 70 height 15
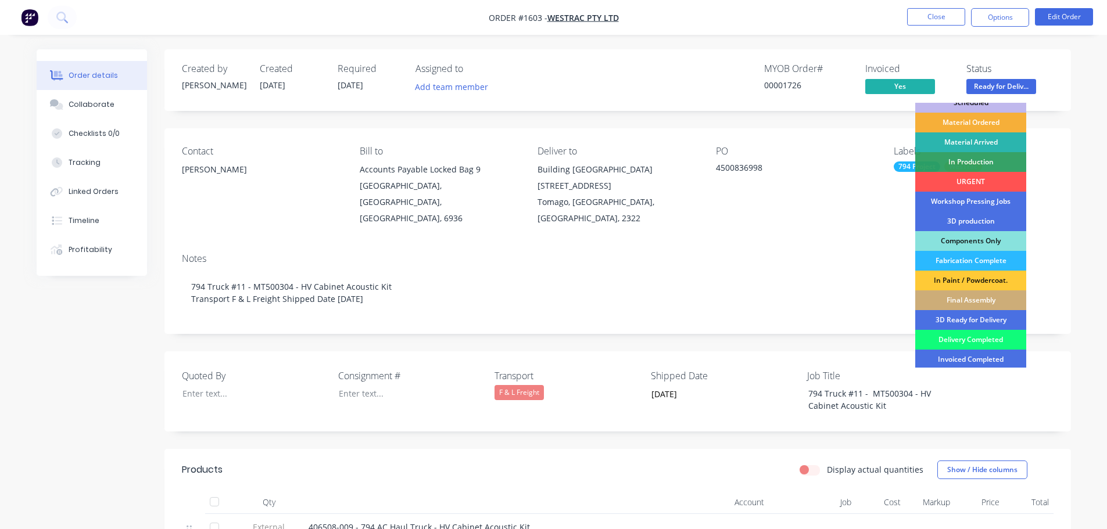
scroll to position [58, 0]
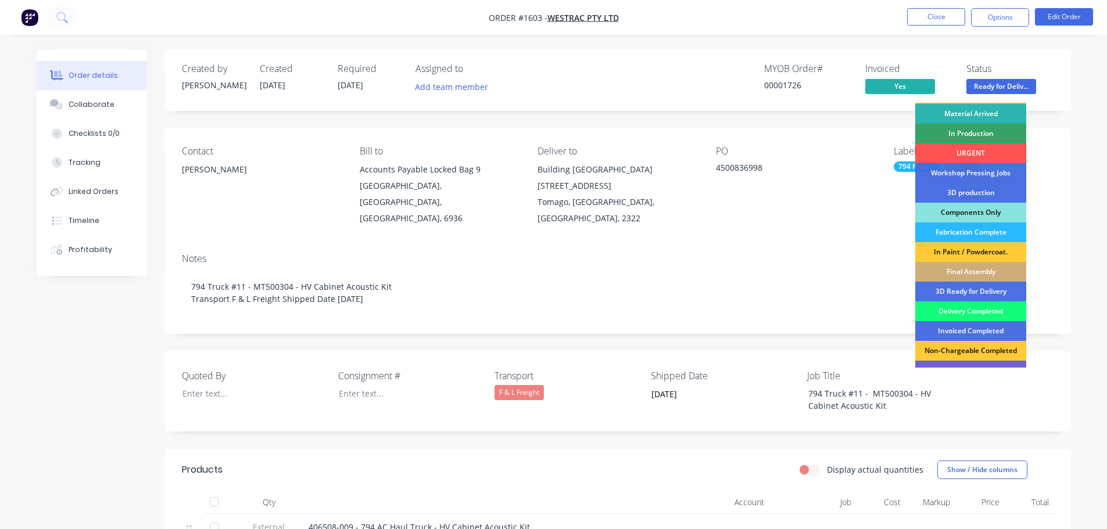
click at [977, 311] on div "Delivery Completed" at bounding box center [970, 312] width 111 height 20
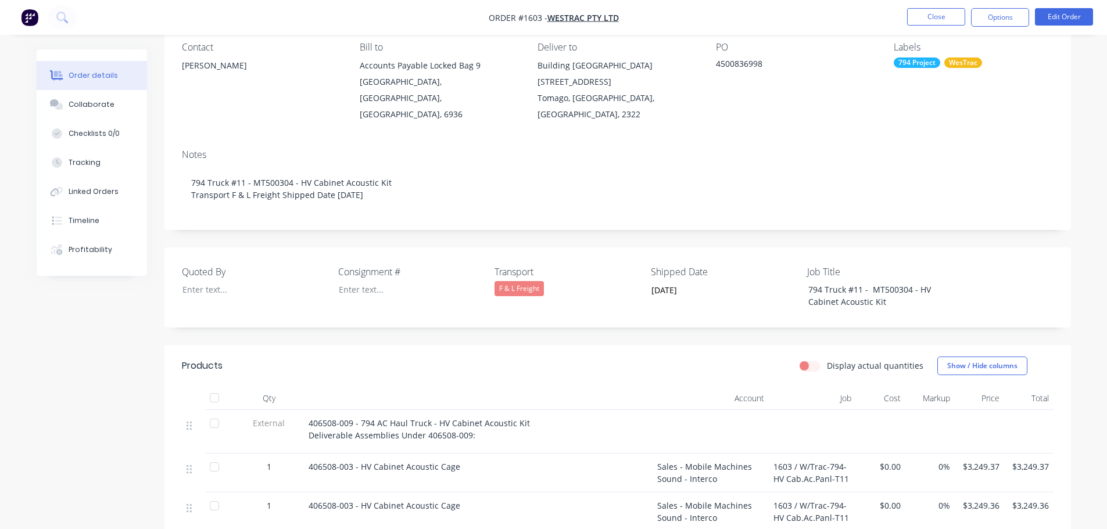
scroll to position [116, 0]
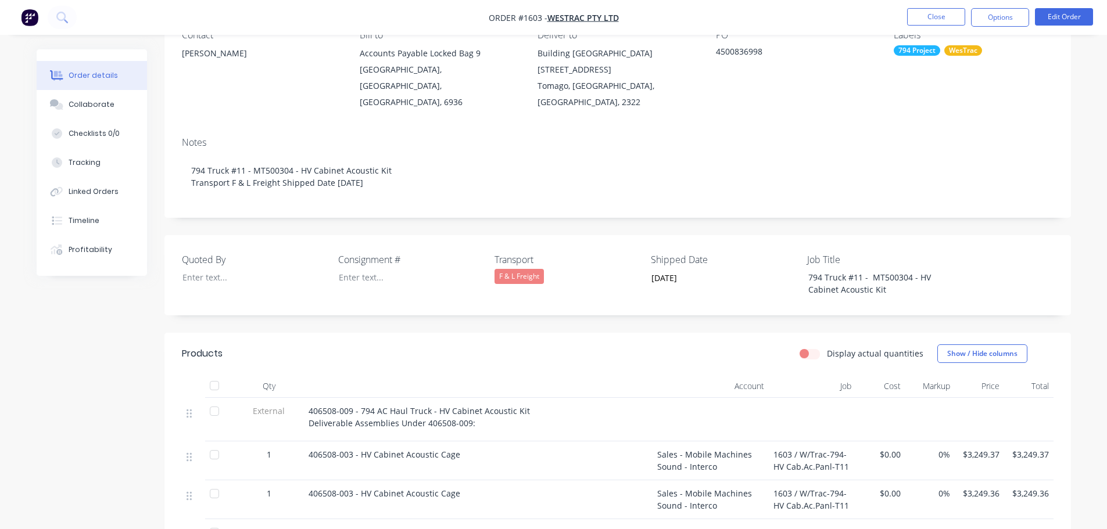
click at [214, 374] on div at bounding box center [214, 385] width 23 height 23
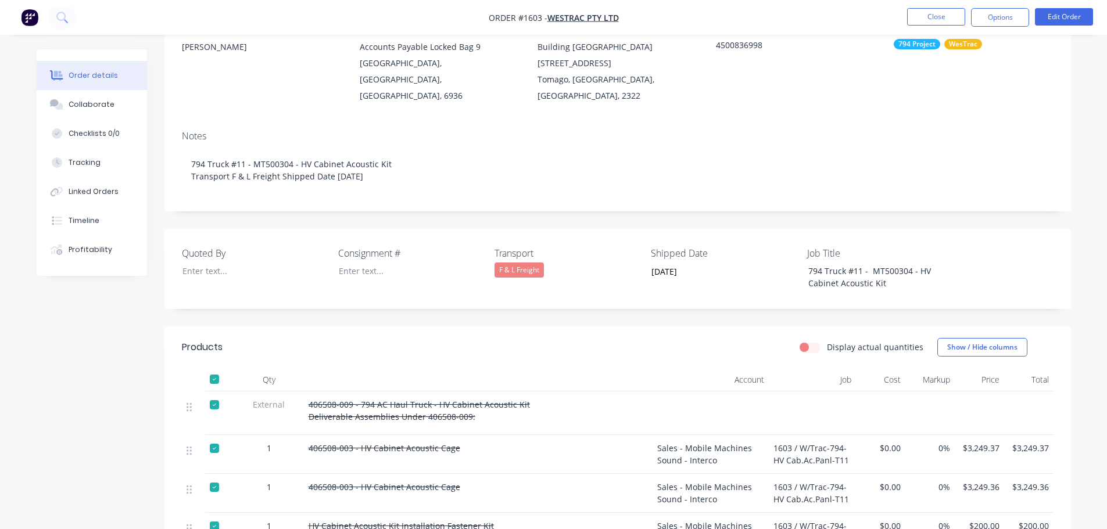
scroll to position [103, 0]
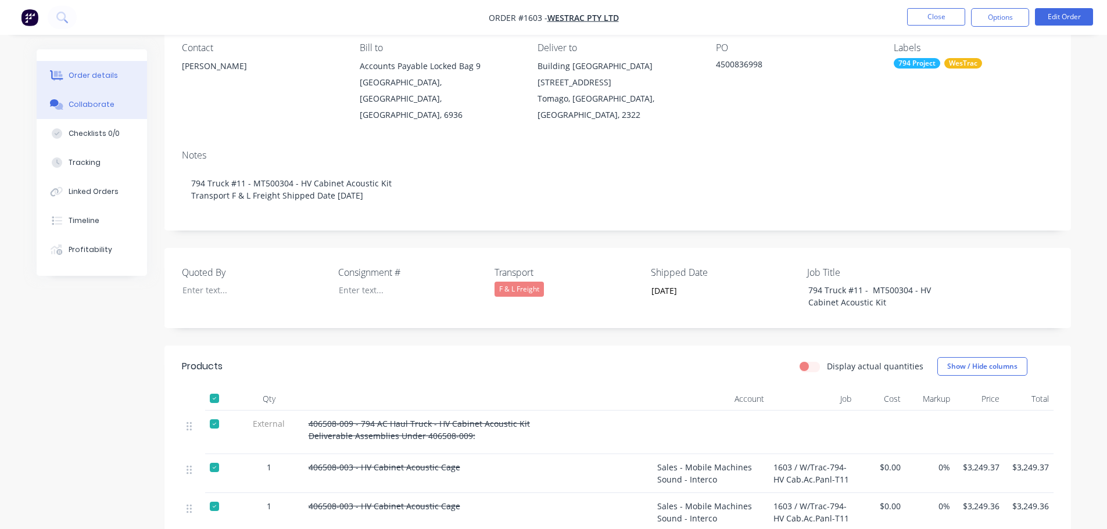
click at [101, 105] on div "Collaborate" at bounding box center [92, 104] width 46 height 10
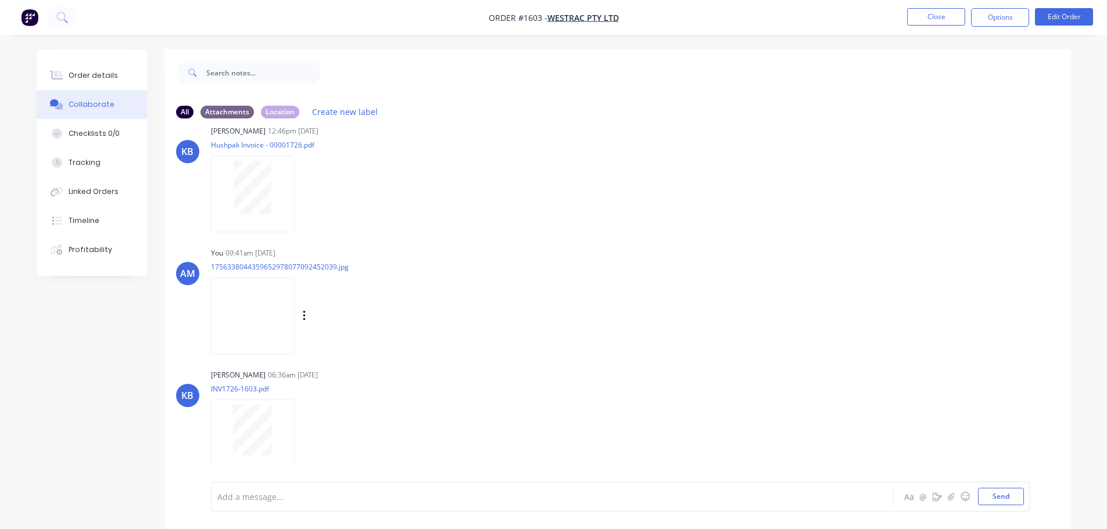
scroll to position [17, 0]
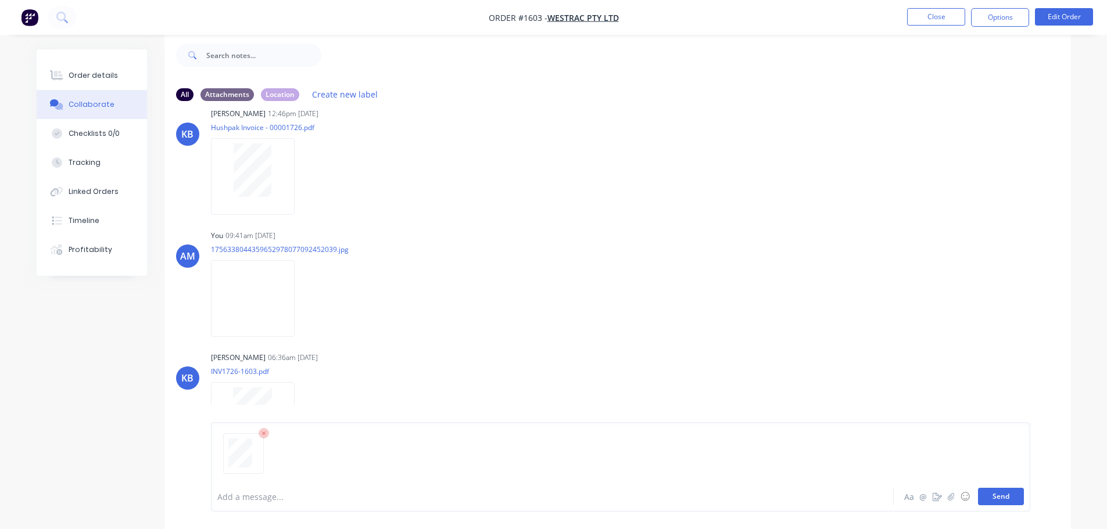
click at [1011, 498] on button "Send" at bounding box center [1001, 496] width 46 height 17
